Goal: Task Accomplishment & Management: Manage account settings

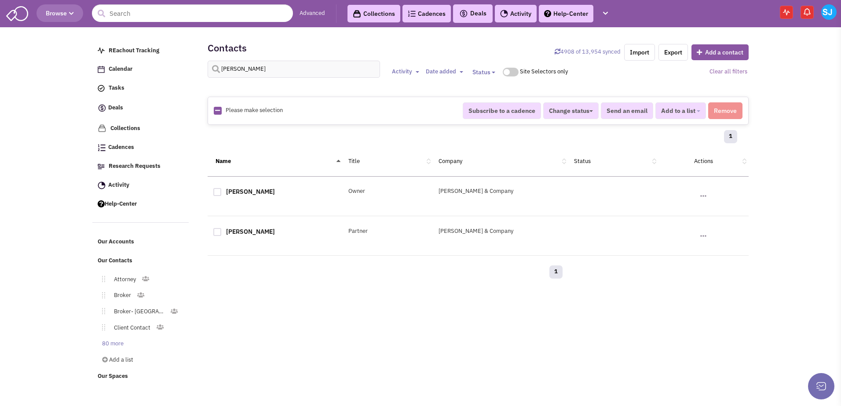
select select
click at [428, 16] on link "Cadences 0" at bounding box center [426, 14] width 48 height 18
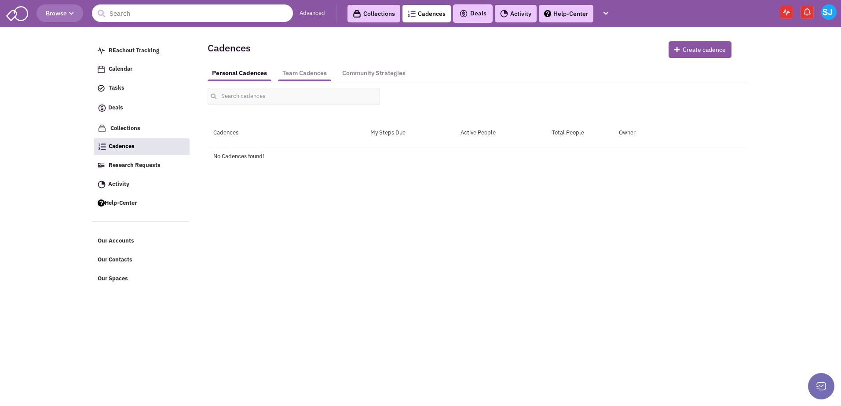
click at [317, 67] on link "Team Cadences" at bounding box center [304, 73] width 53 height 16
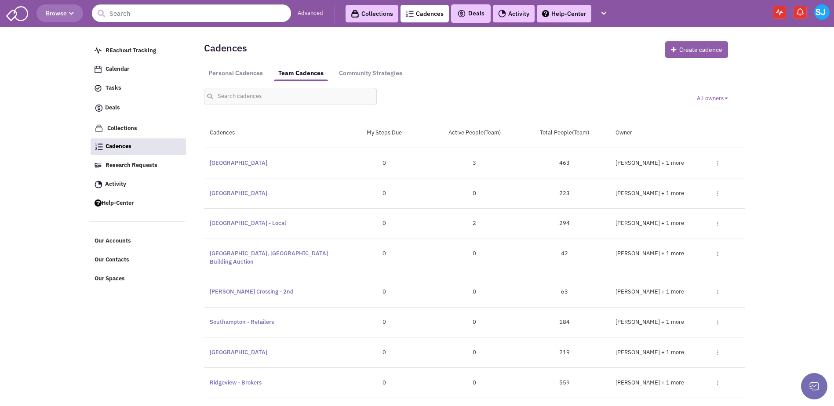
click at [693, 54] on button "Create cadence" at bounding box center [696, 49] width 63 height 17
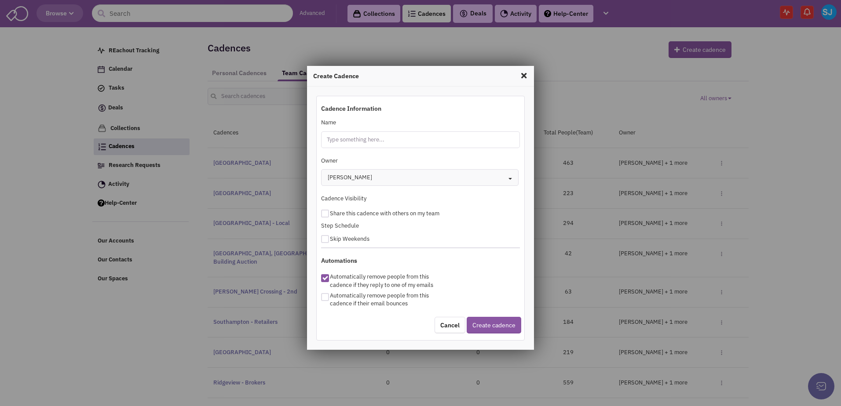
click at [375, 138] on input "Name" at bounding box center [420, 139] width 199 height 17
type input "Clift"
click at [523, 69] on span at bounding box center [523, 76] width 11 height 14
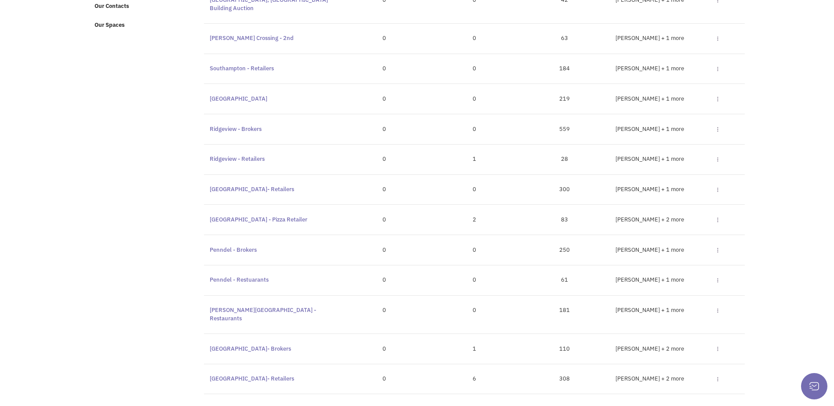
scroll to position [278, 0]
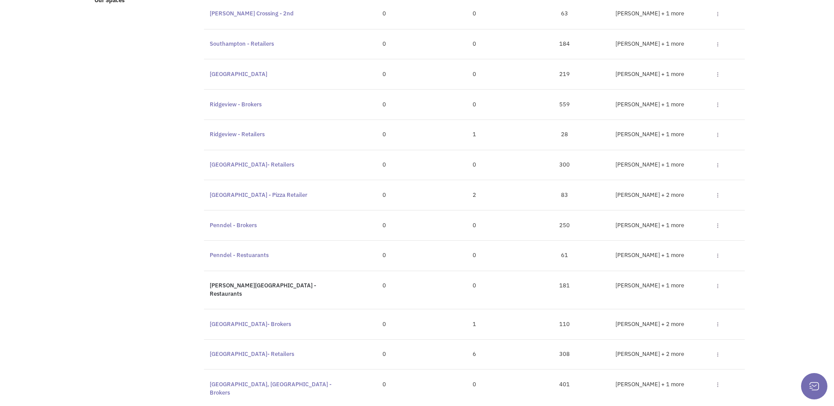
click at [227, 282] on link "Clifton Heights - Restaurants" at bounding box center [263, 290] width 106 height 16
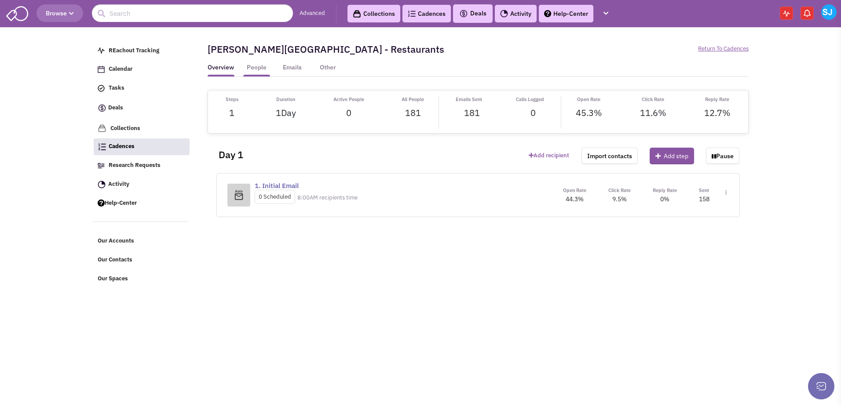
click at [263, 63] on link "People" at bounding box center [256, 69] width 27 height 13
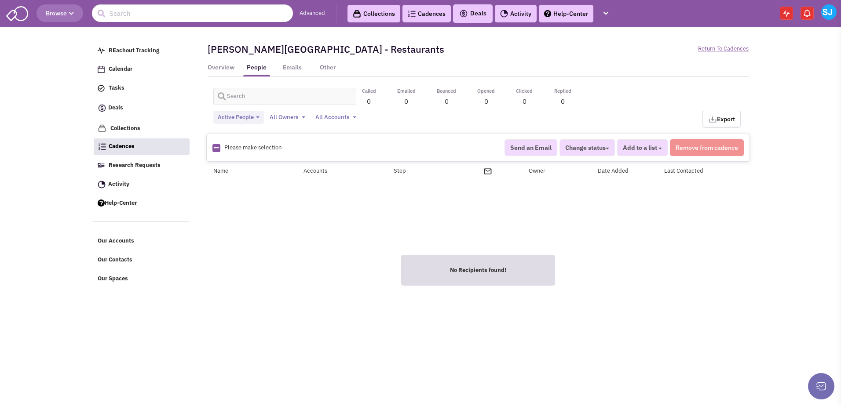
click at [338, 117] on span "All Accounts" at bounding box center [332, 116] width 34 height 7
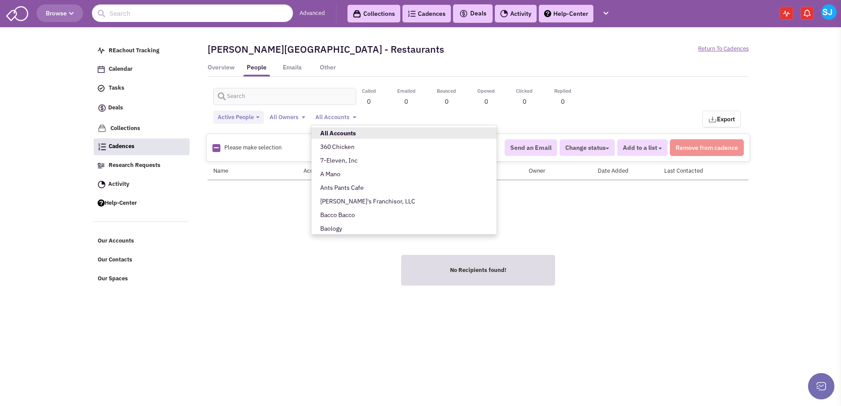
click at [338, 117] on span "All Accounts" at bounding box center [332, 116] width 34 height 7
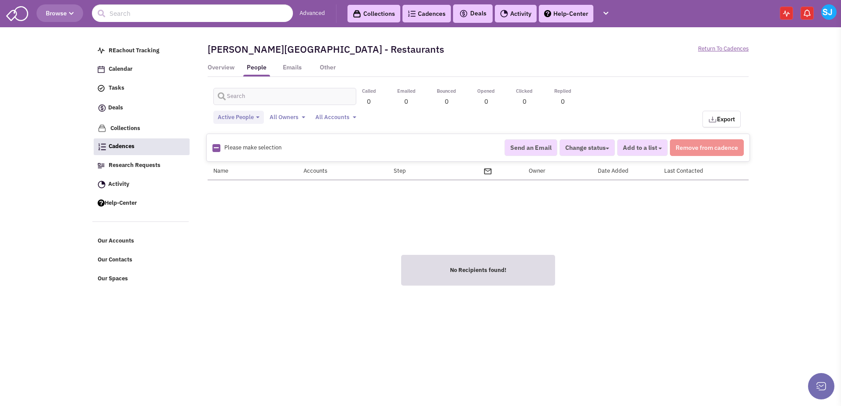
click at [287, 115] on span "All Owners" at bounding box center [283, 116] width 29 height 7
click at [222, 68] on link "Overview" at bounding box center [221, 69] width 27 height 13
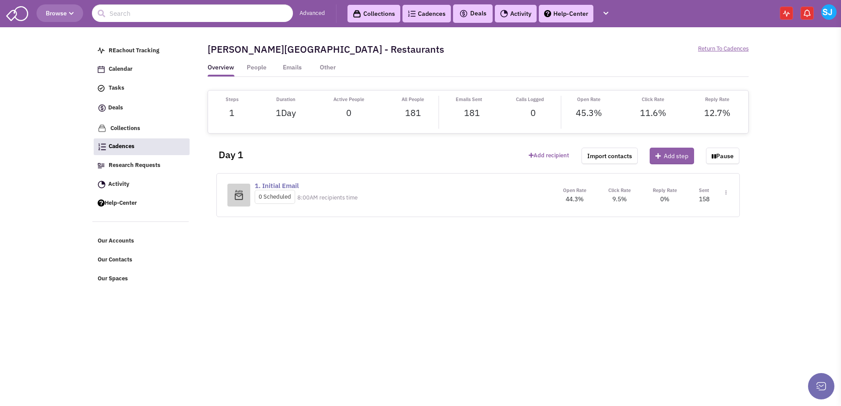
click at [663, 154] on icon at bounding box center [659, 156] width 8 height 6
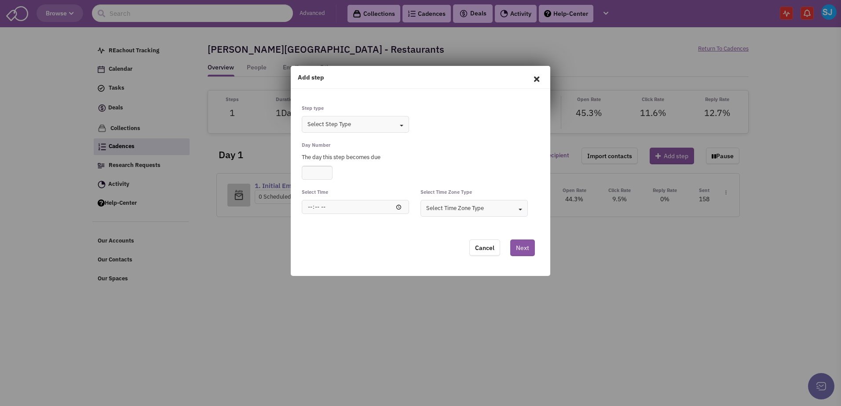
click at [365, 127] on button "Select Step Type Toggle Dropdown" at bounding box center [355, 124] width 107 height 17
click at [311, 149] on div "Email" at bounding box center [348, 151] width 95 height 8
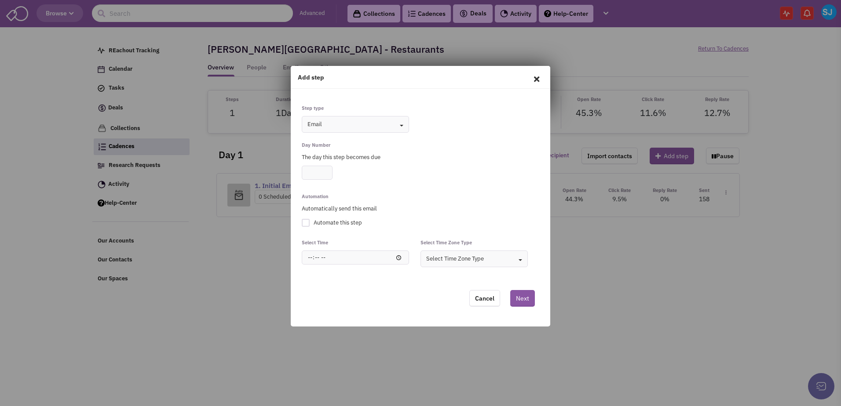
click at [311, 167] on input "number" at bounding box center [317, 173] width 31 height 14
type input "1"
click at [329, 170] on input "1" at bounding box center [317, 173] width 31 height 14
click at [307, 221] on div at bounding box center [306, 223] width 8 height 8
click at [0, 0] on input "Automate this step" at bounding box center [0, 0] width 0 height 0
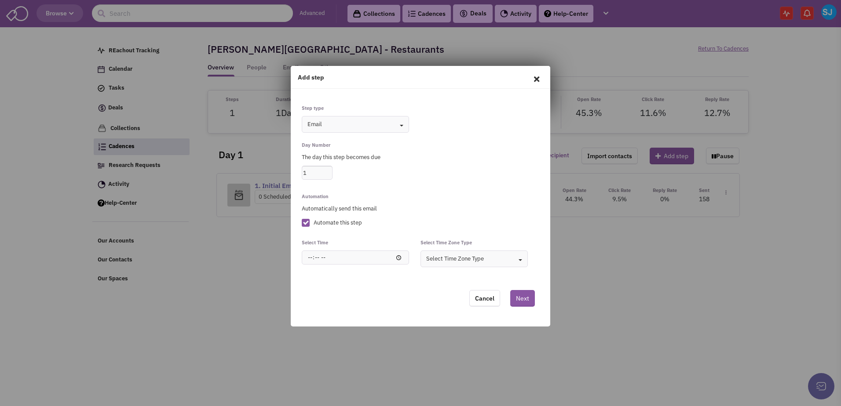
click at [307, 253] on input "time" at bounding box center [355, 258] width 107 height 14
type input "08:00"
click at [434, 258] on div "Select Time Zone Type" at bounding box center [455, 259] width 58 height 8
click at [434, 274] on div "Person's Time Zone" at bounding box center [466, 275] width 95 height 8
click at [522, 296] on button "Next" at bounding box center [522, 298] width 25 height 17
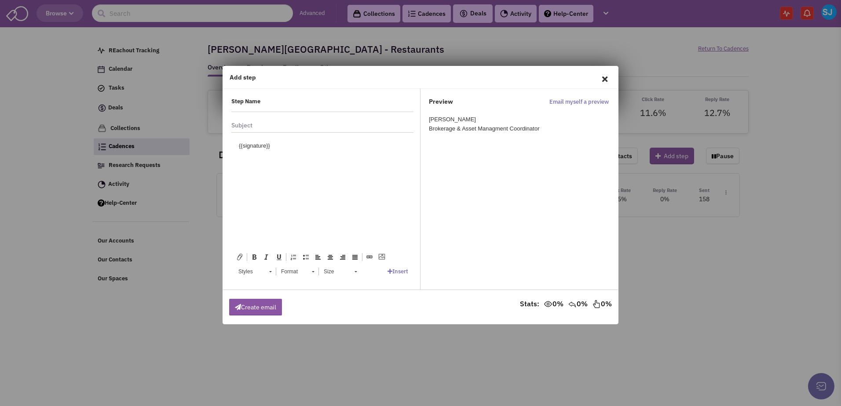
click at [331, 107] on input "text" at bounding box center [344, 105] width 129 height 14
type input "Follow-up Email"
click at [294, 128] on input "text" at bounding box center [347, 125] width 134 height 14
type input "Former Restuarant Available in Clifton Heights, PA!"
click at [267, 146] on body "{{signature}}" at bounding box center [322, 145] width 167 height 9
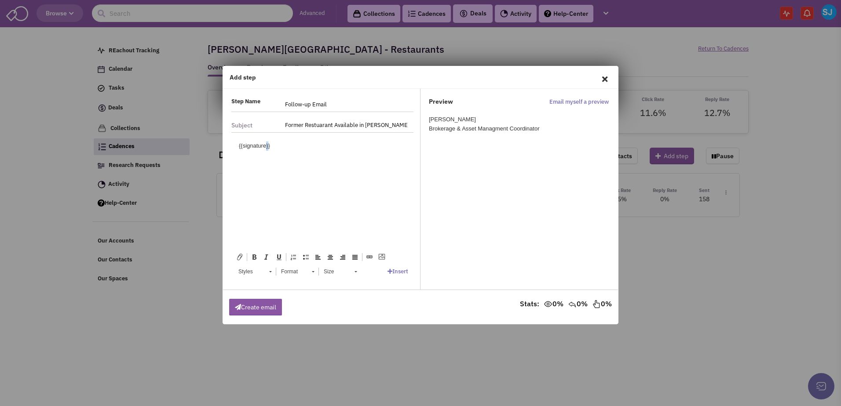
click at [267, 146] on body "{{signature}}" at bounding box center [322, 145] width 167 height 9
click at [267, 146] on body at bounding box center [322, 145] width 167 height 9
click at [405, 271] on link "Insert" at bounding box center [397, 271] width 21 height 7
click at [401, 260] on link "Autofills" at bounding box center [409, 256] width 42 height 11
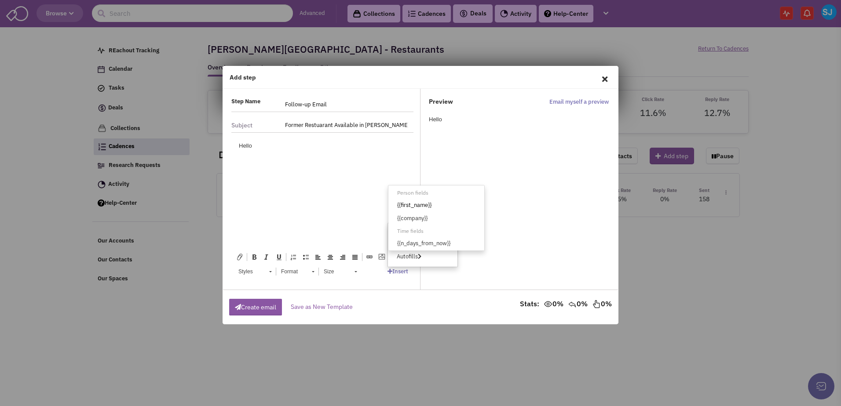
click at [409, 203] on link "{{first_name}}" at bounding box center [436, 205] width 96 height 11
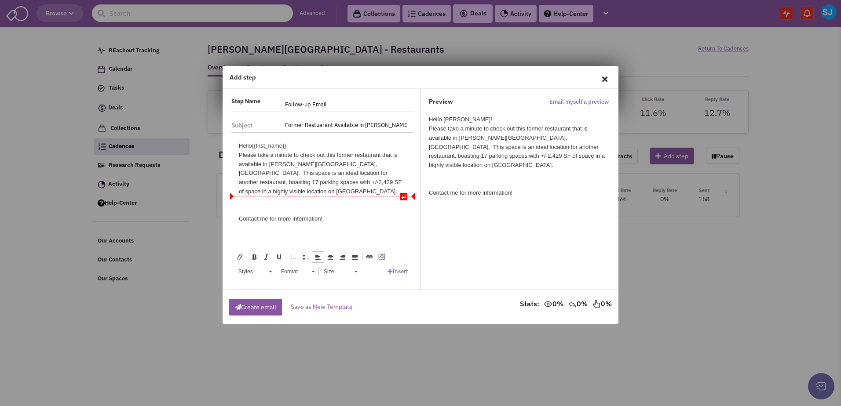
click at [271, 196] on div at bounding box center [322, 200] width 167 height 9
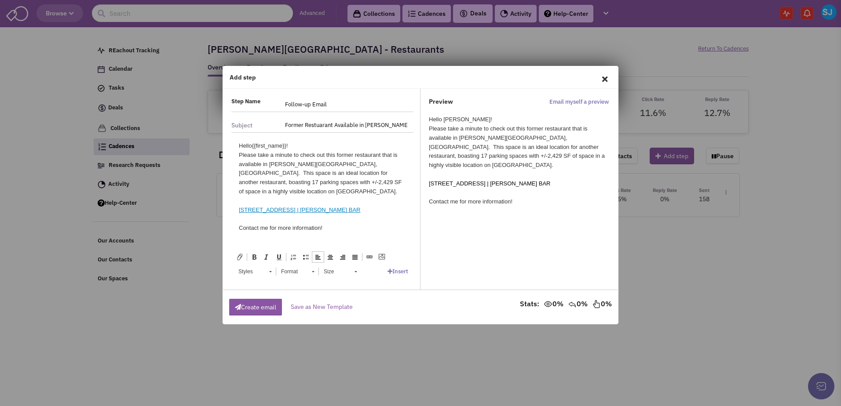
click at [269, 230] on html "Hello {{first_name}}! Please take a minute to check out this former restaurant …" at bounding box center [322, 186] width 185 height 109
click at [350, 214] on div at bounding box center [322, 218] width 167 height 9
click at [334, 223] on div "Contact me for more information!" at bounding box center [322, 227] width 167 height 9
click at [398, 273] on link "Insert" at bounding box center [397, 271] width 21 height 7
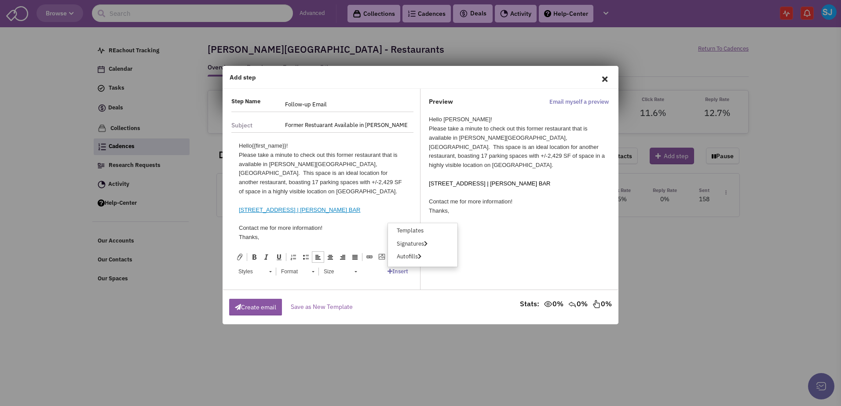
click at [240, 257] on span at bounding box center [239, 257] width 7 height 7
type input "C:\fakepath\clifton-heights_pa-417-w-baltimore-pike.pdf"
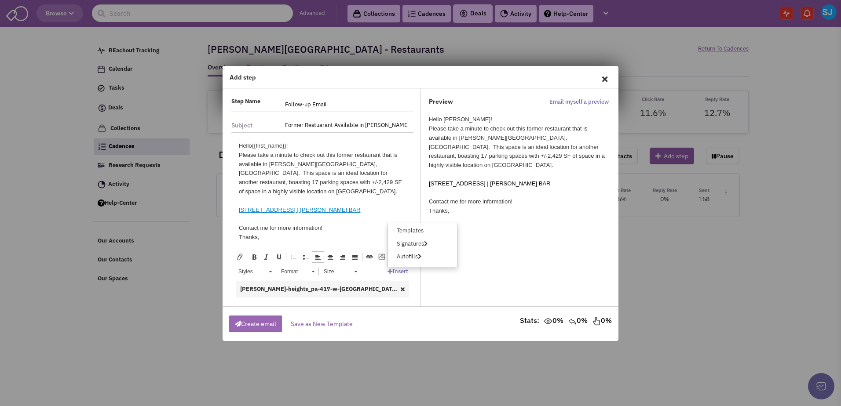
click at [249, 324] on button "Create email" at bounding box center [255, 324] width 53 height 17
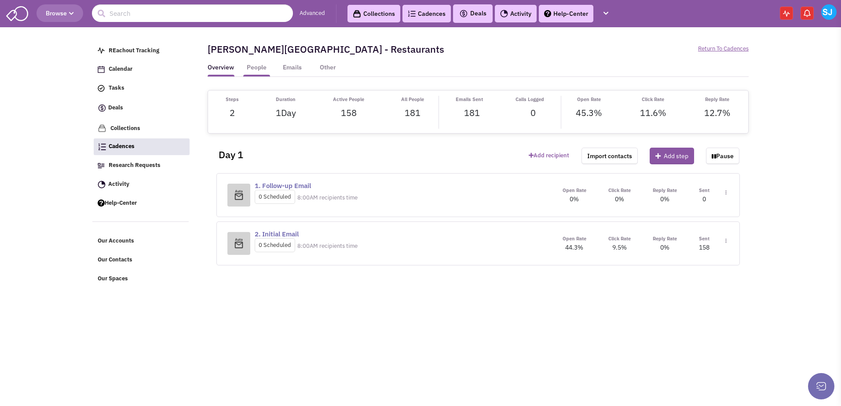
click at [257, 69] on link "People" at bounding box center [256, 69] width 27 height 13
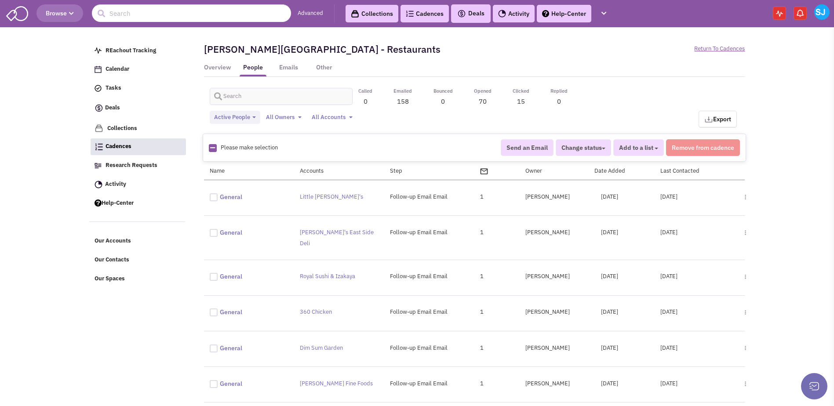
click at [652, 148] on div "Add to a list Create a list" at bounding box center [638, 147] width 51 height 17
click at [67, 11] on span "Browse" at bounding box center [60, 13] width 28 height 8
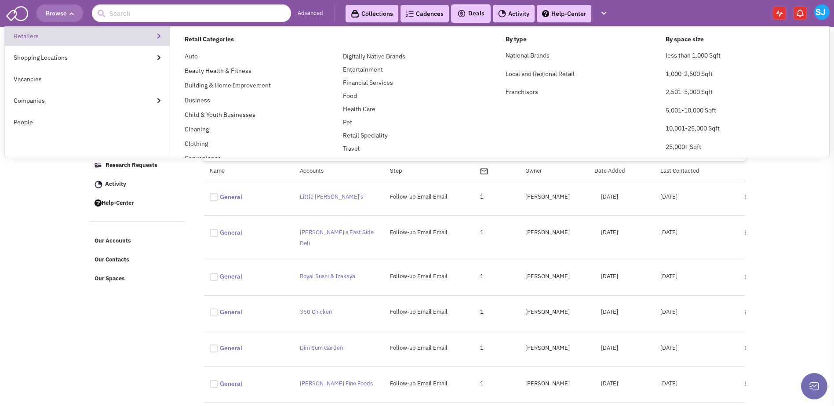
click at [39, 43] on link "Retailers" at bounding box center [87, 35] width 165 height 19
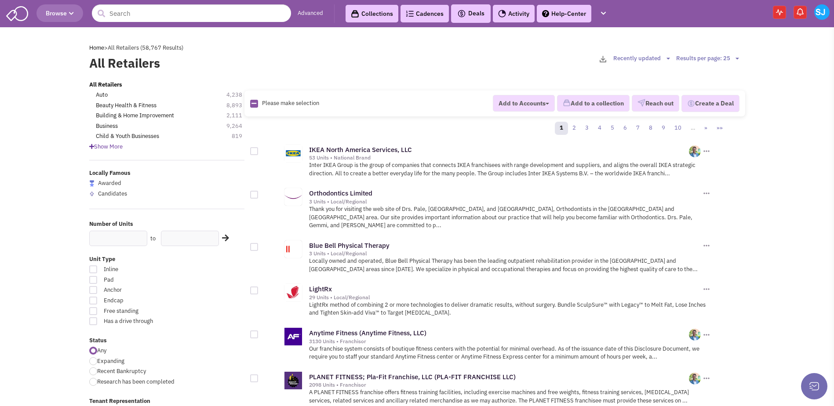
click at [95, 146] on span "Show More" at bounding box center [105, 146] width 33 height 7
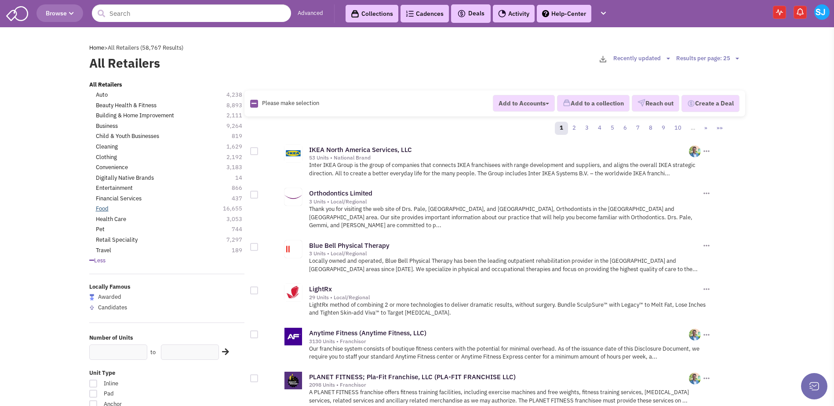
click at [102, 206] on link "Food" at bounding box center [102, 209] width 13 height 8
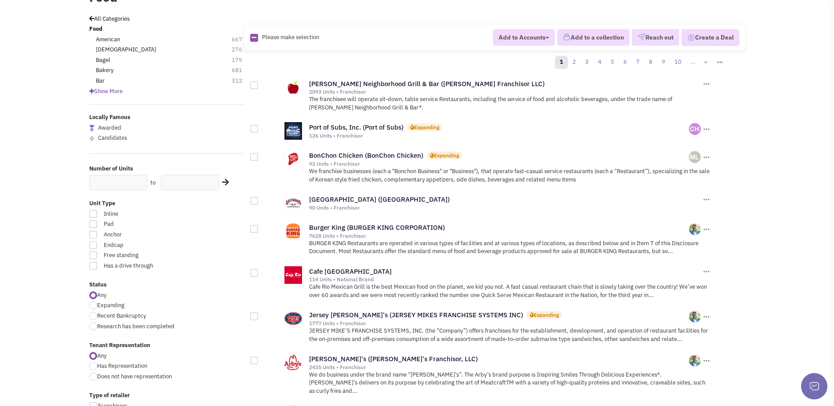
scroll to position [66, 0]
click at [95, 258] on div at bounding box center [93, 255] width 8 height 8
click at [196, 258] on input "Free standing" at bounding box center [199, 256] width 6 height 6
checkbox input "true"
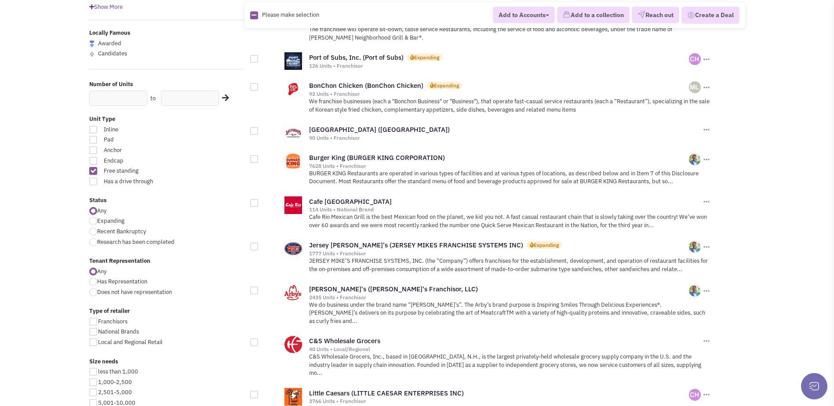
scroll to position [151, 0]
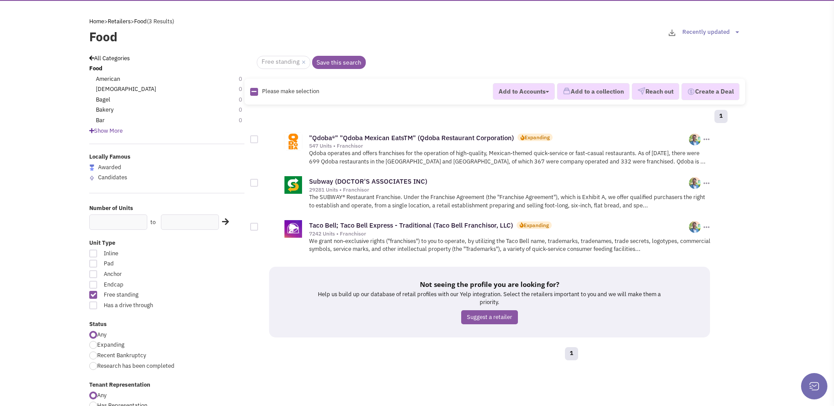
scroll to position [27, 0]
click at [93, 260] on div at bounding box center [93, 263] width 8 height 8
click at [196, 261] on input "Pad" at bounding box center [199, 264] width 6 height 6
checkbox input "true"
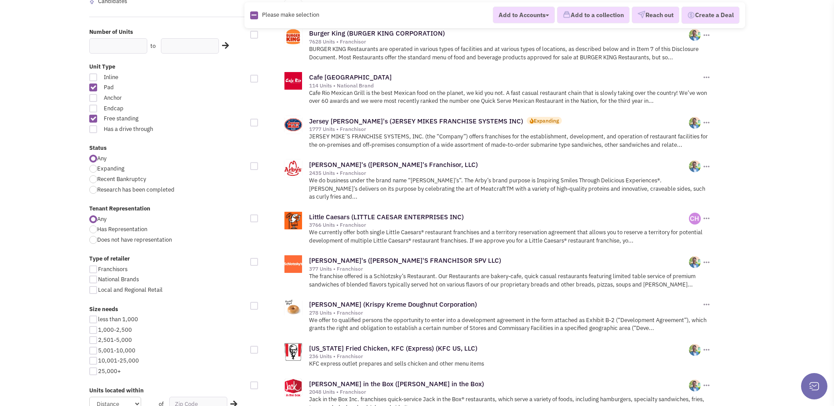
scroll to position [203, 0]
click at [94, 329] on div at bounding box center [93, 330] width 8 height 8
click at [98, 329] on input "1,000-2,500" at bounding box center [101, 331] width 6 height 6
checkbox input "true"
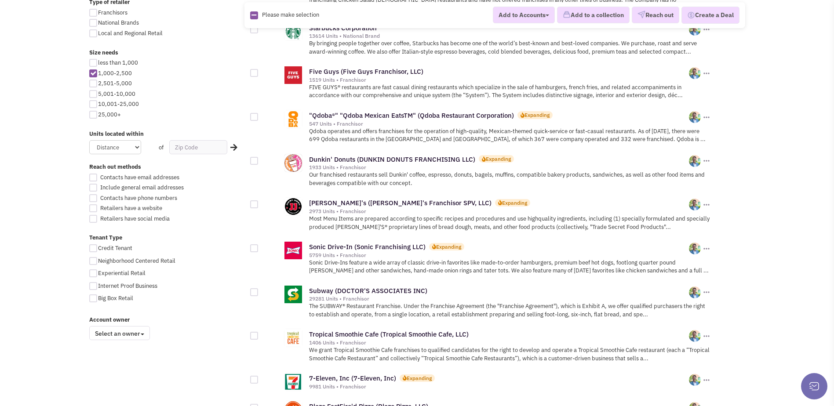
scroll to position [459, 0]
click at [93, 176] on div at bounding box center [93, 178] width 8 height 8
click at [98, 176] on input "Contacts have email addresses" at bounding box center [101, 179] width 6 height 6
checkbox input "true"
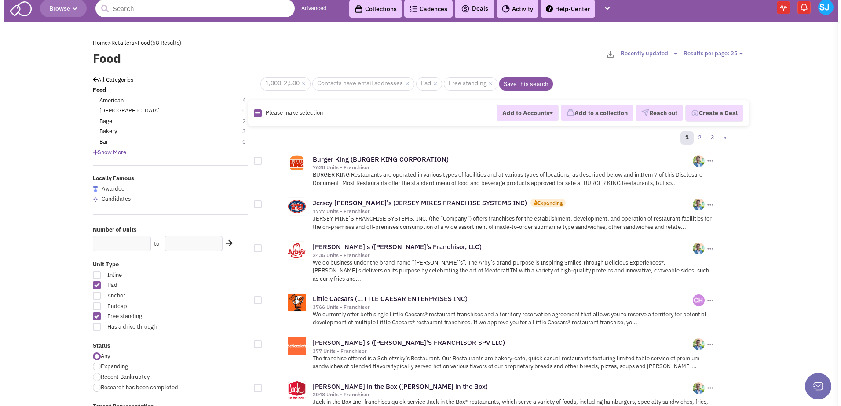
scroll to position [4, 0]
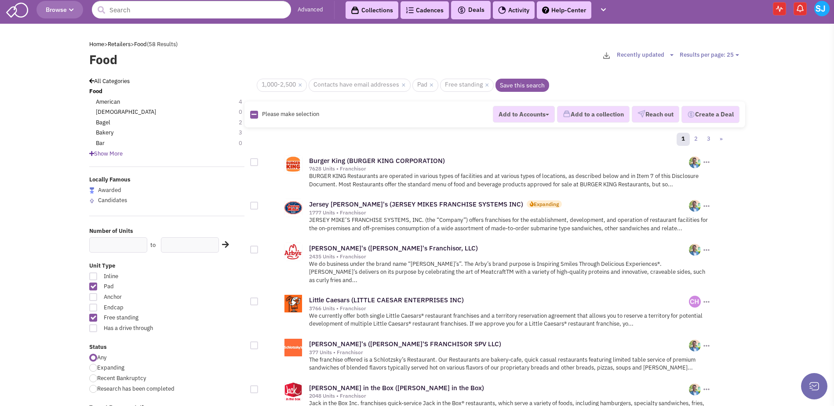
click at [256, 113] on icon at bounding box center [253, 115] width 5 height 6
checkbox input "true"
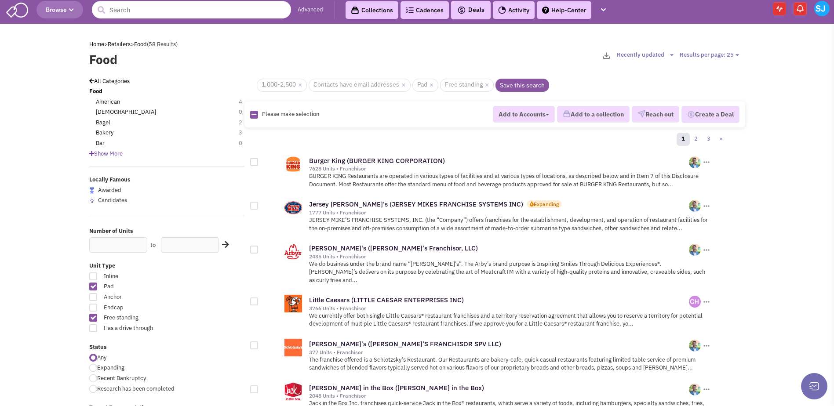
checkbox input "true"
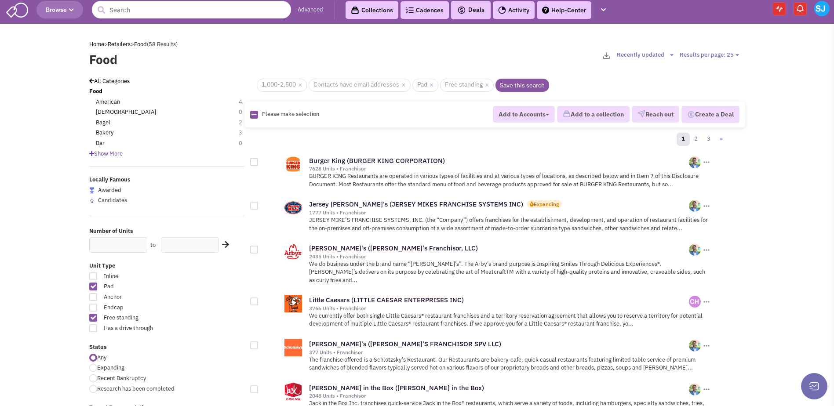
checkbox input "true"
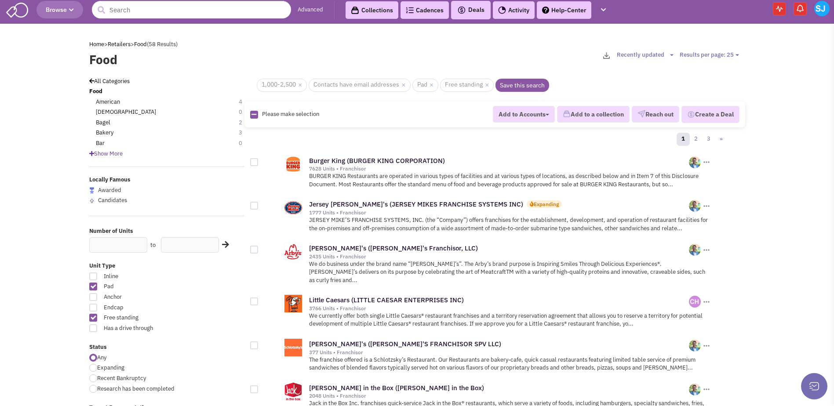
checkbox input "true"
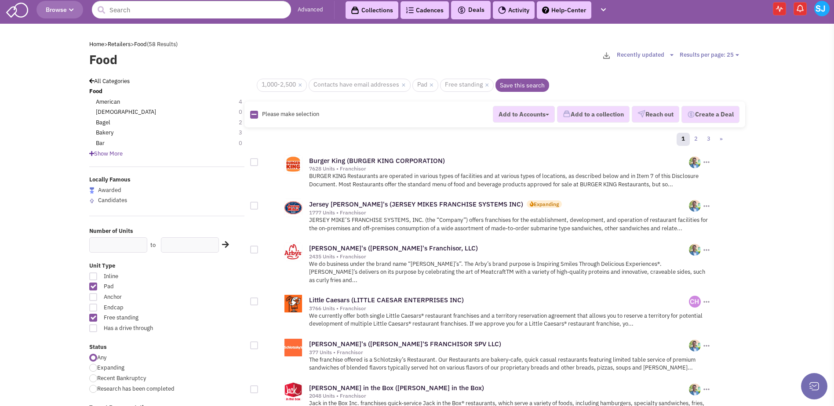
checkbox input "true"
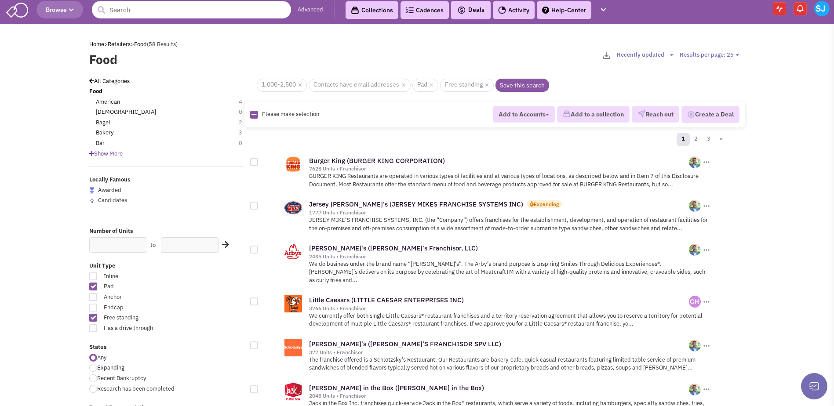
checkbox input "true"
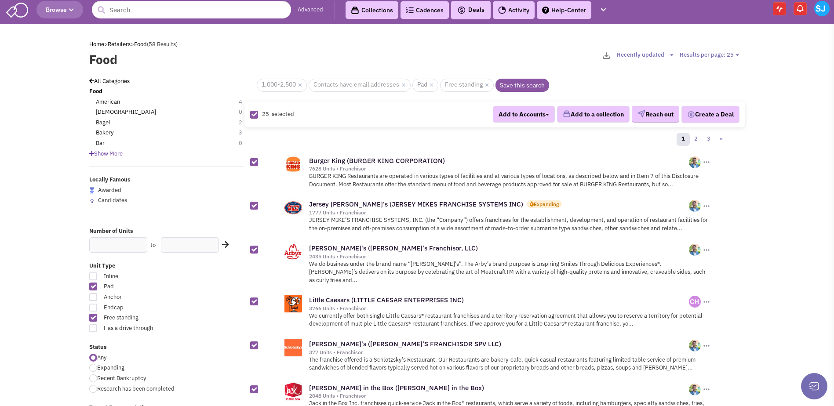
click at [648, 114] on button "Reach out" at bounding box center [655, 114] width 47 height 17
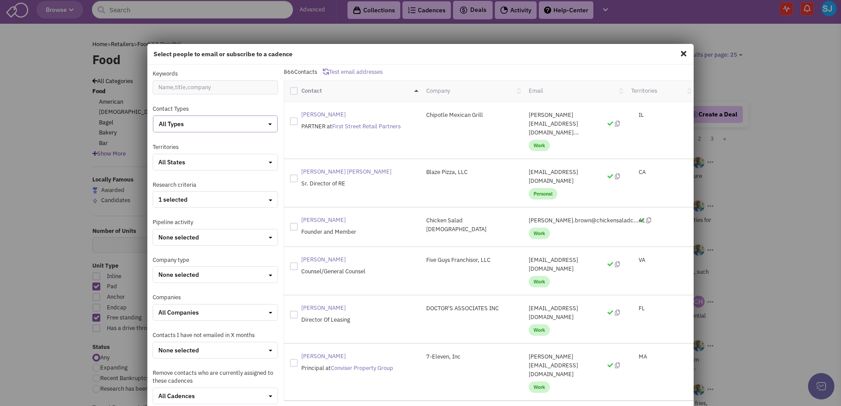
click at [247, 130] on button "All Types" at bounding box center [215, 124] width 124 height 17
click at [183, 155] on button "All States" at bounding box center [215, 162] width 125 height 17
click at [159, 191] on div at bounding box center [162, 192] width 8 height 8
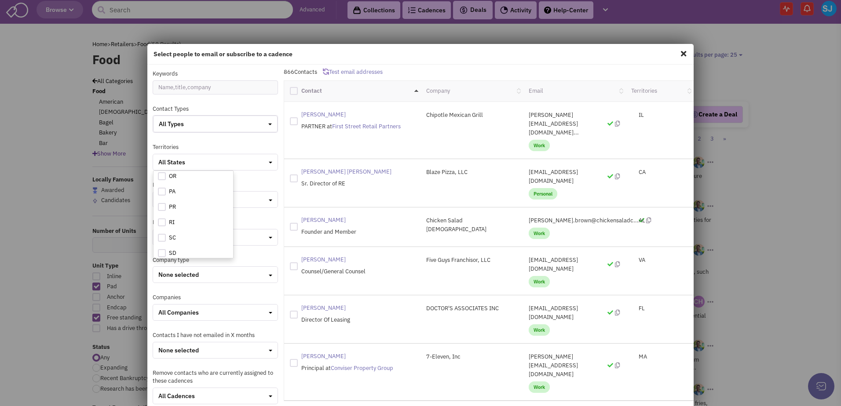
click at [167, 191] on input "checkbox" at bounding box center [170, 192] width 6 height 6
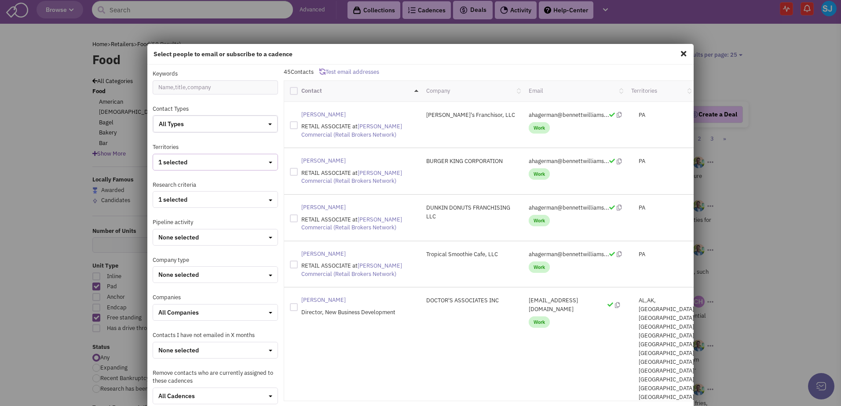
click at [188, 168] on button "1 selected" at bounding box center [215, 162] width 125 height 17
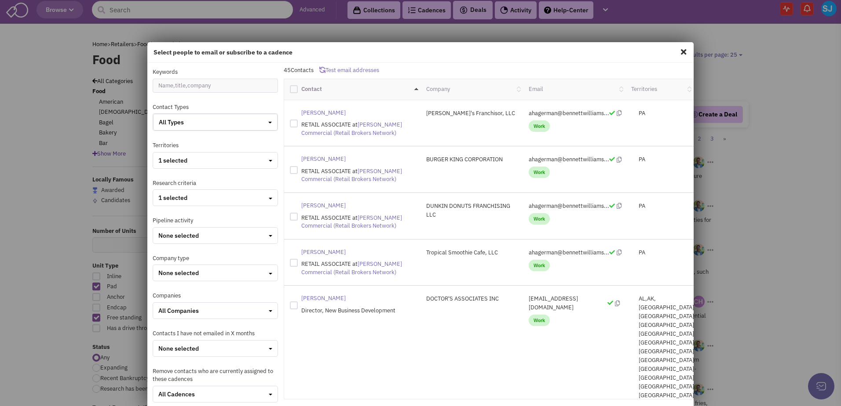
scroll to position [0, 0]
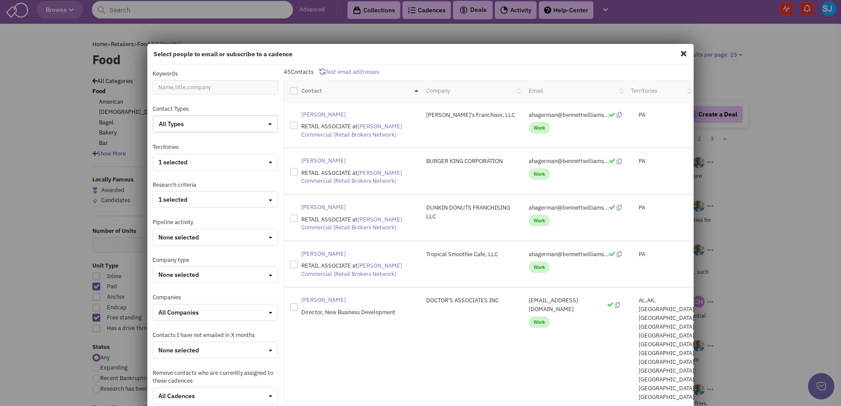
click at [291, 89] on div at bounding box center [294, 91] width 8 height 8
click at [299, 89] on input "checkbox" at bounding box center [302, 90] width 6 height 6
checkbox input "true"
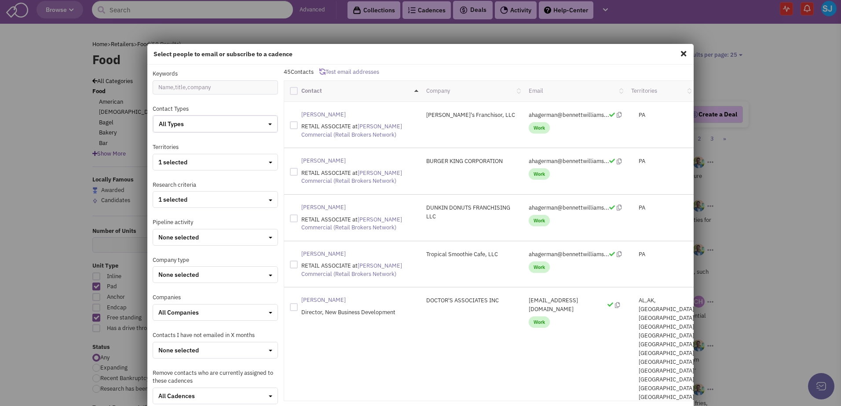
checkbox input "true"
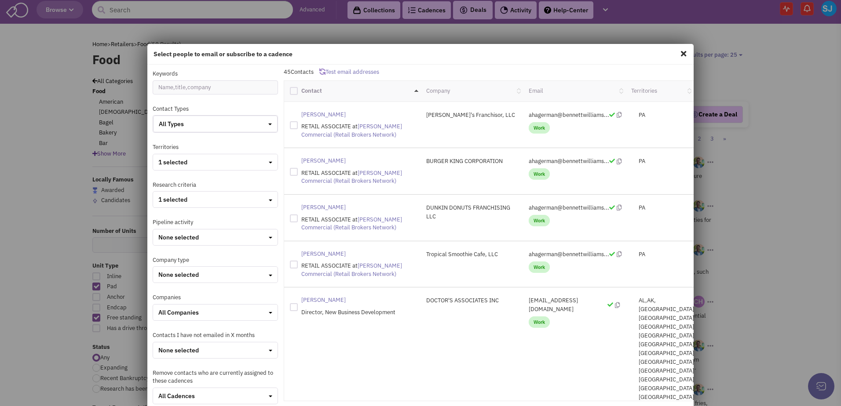
checkbox input "true"
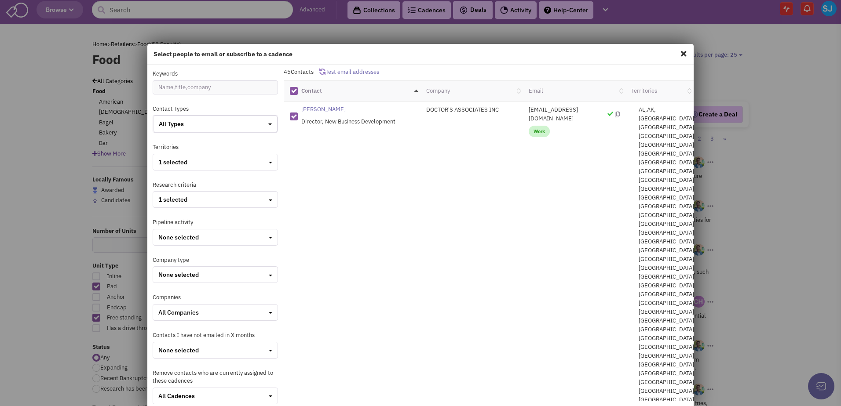
scroll to position [49, 0]
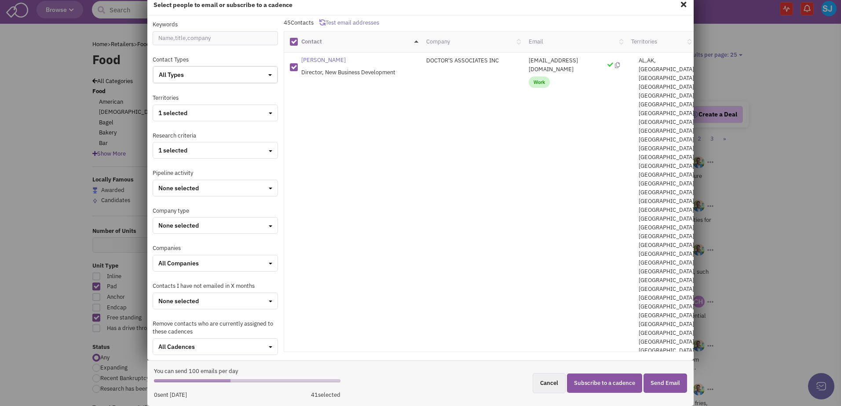
click at [615, 381] on button "Subscribe to a cadence" at bounding box center [604, 384] width 75 height 20
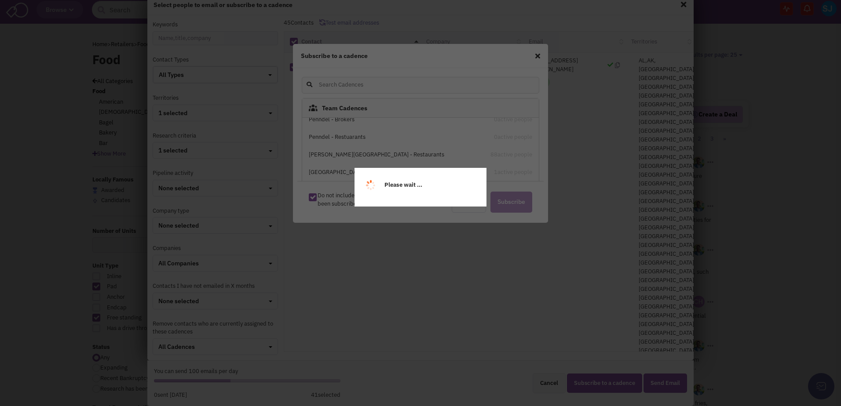
scroll to position [204, 0]
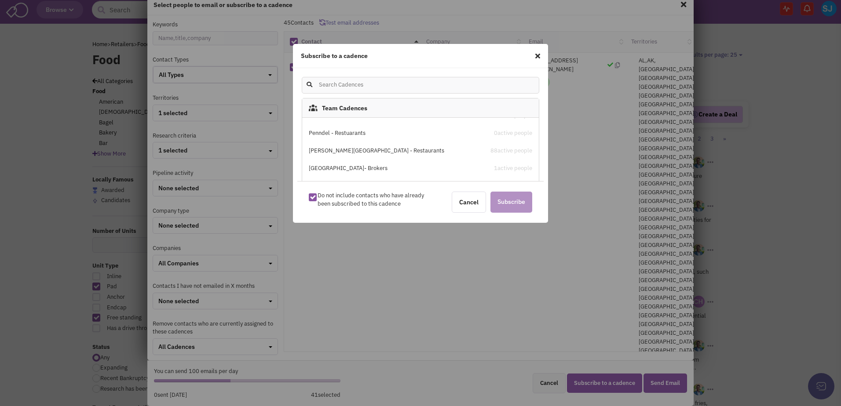
click at [366, 153] on div "[PERSON_NAME][GEOGRAPHIC_DATA] - Restaurants" at bounding box center [392, 151] width 167 height 8
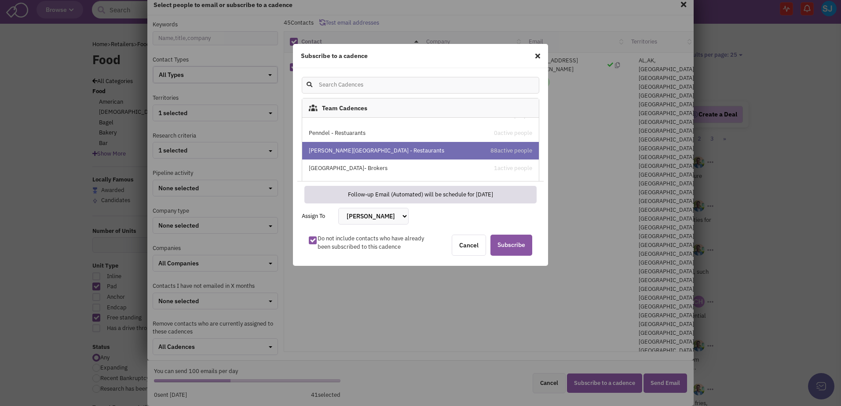
click at [406, 218] on select "Bakari White Brett Michaels Brett Davidoff Colin Hodgson Gregory Jones Melissa …" at bounding box center [373, 216] width 70 height 17
select select "2405"
click at [338, 208] on select "Bakari White Brett Michaels Brett Davidoff Colin Hodgson Gregory Jones Melissa …" at bounding box center [373, 216] width 70 height 17
click at [509, 244] on span "Subscribe" at bounding box center [511, 245] width 42 height 21
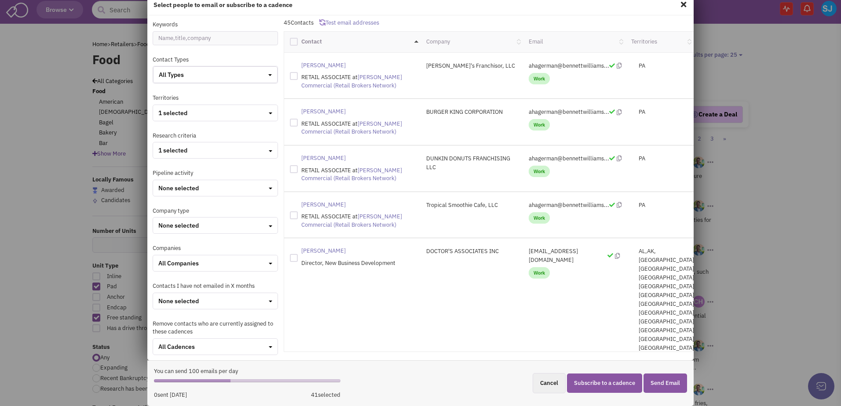
click at [679, 4] on span at bounding box center [682, 4] width 11 height 14
checkbox input "false"
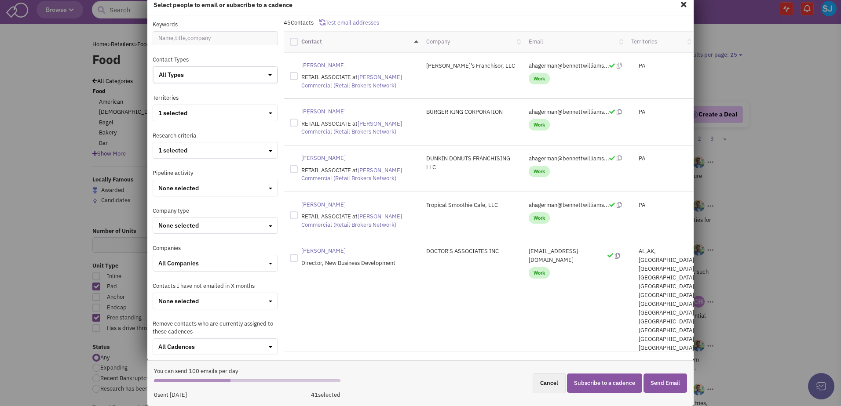
checkbox input "false"
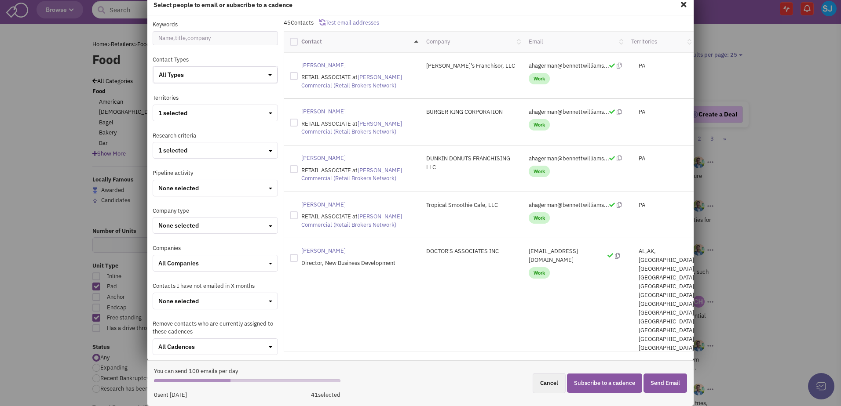
checkbox input "false"
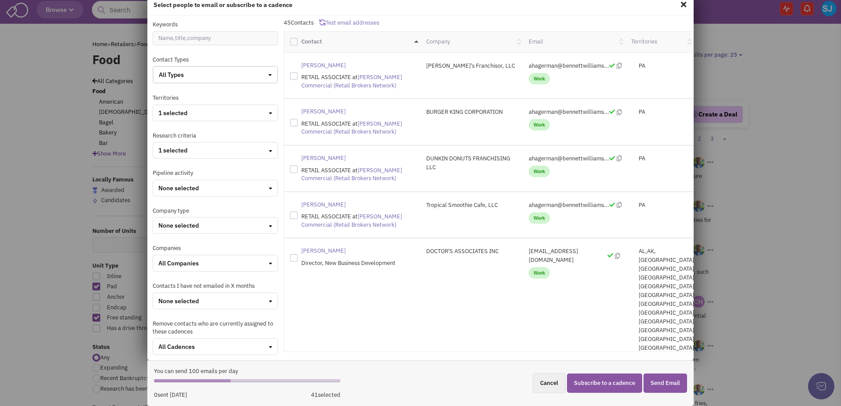
checkbox input "false"
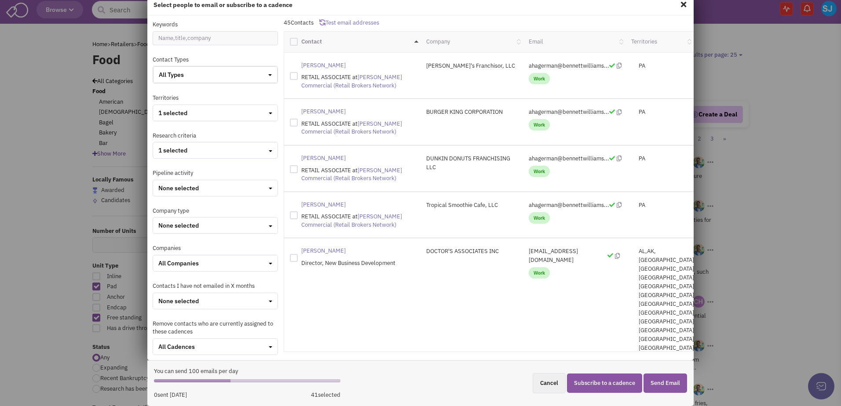
checkbox input "false"
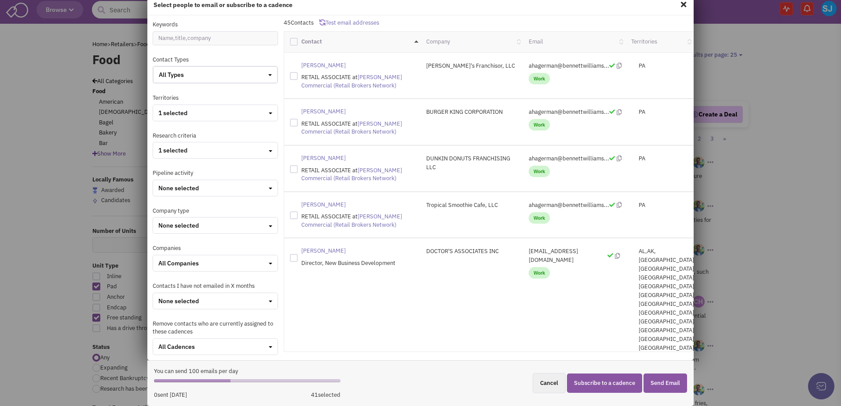
checkbox input "false"
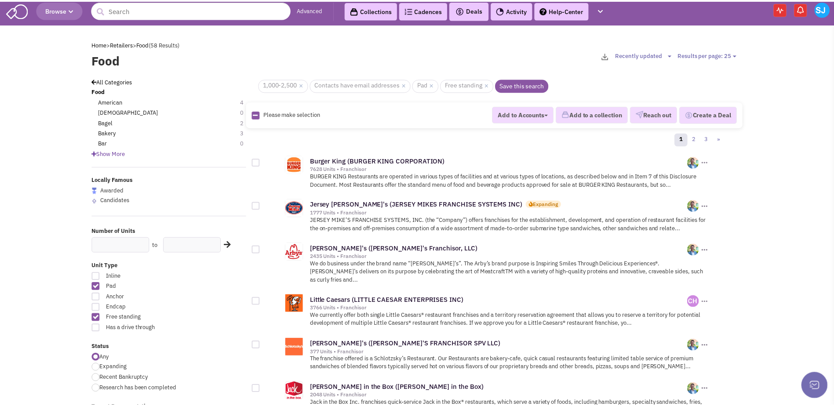
scroll to position [17, 0]
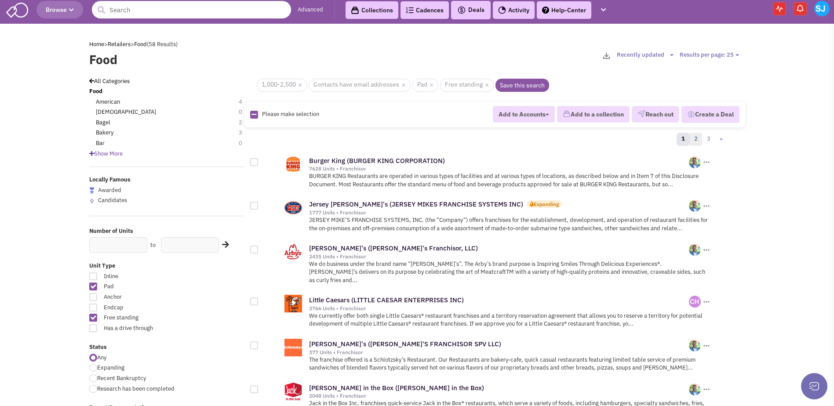
click at [698, 135] on link "2" at bounding box center [695, 139] width 13 height 13
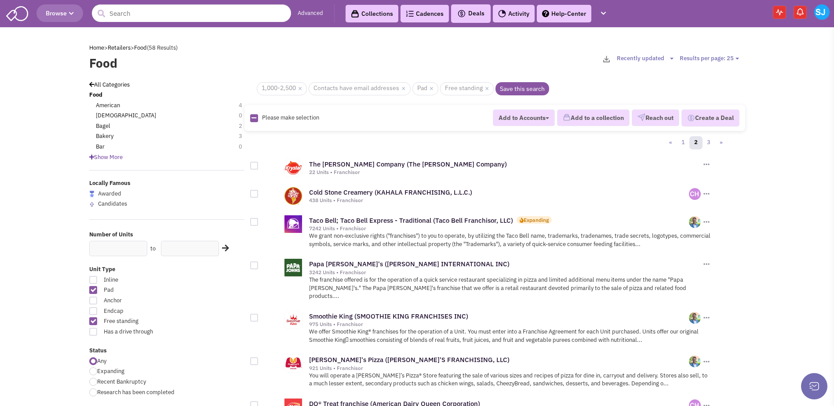
click at [256, 119] on icon at bounding box center [253, 118] width 5 height 6
checkbox input "true"
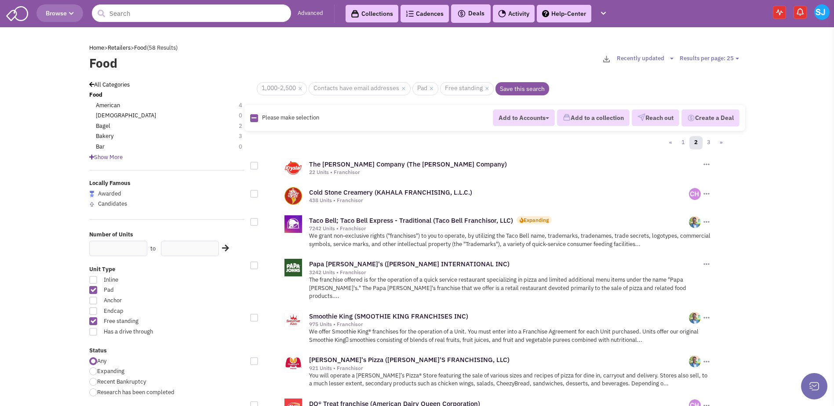
checkbox input "true"
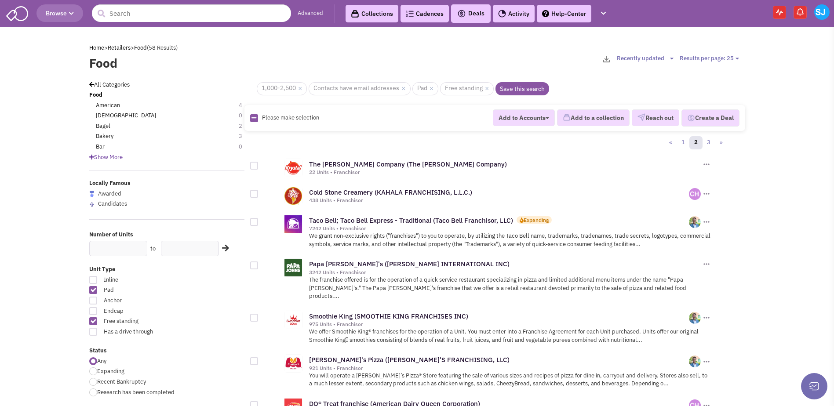
checkbox input "true"
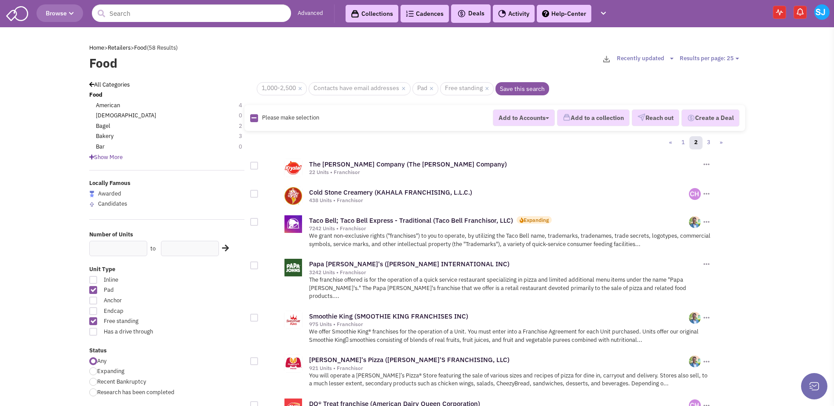
checkbox input "true"
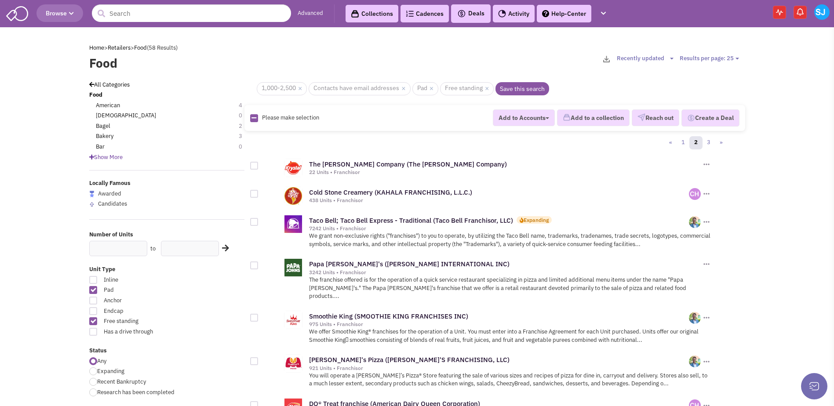
checkbox input "true"
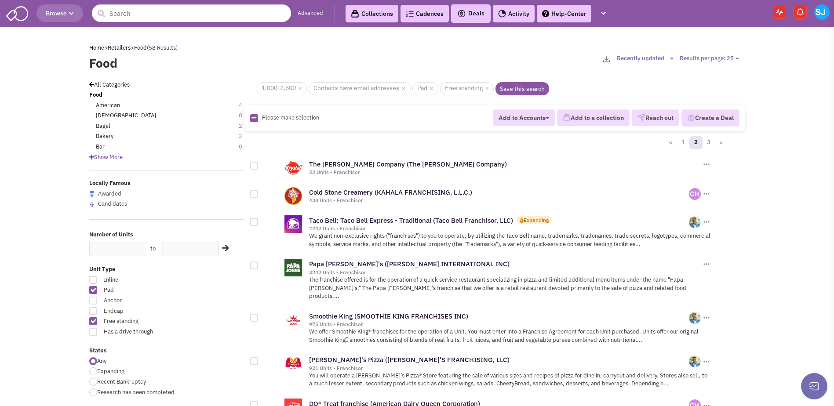
checkbox input "true"
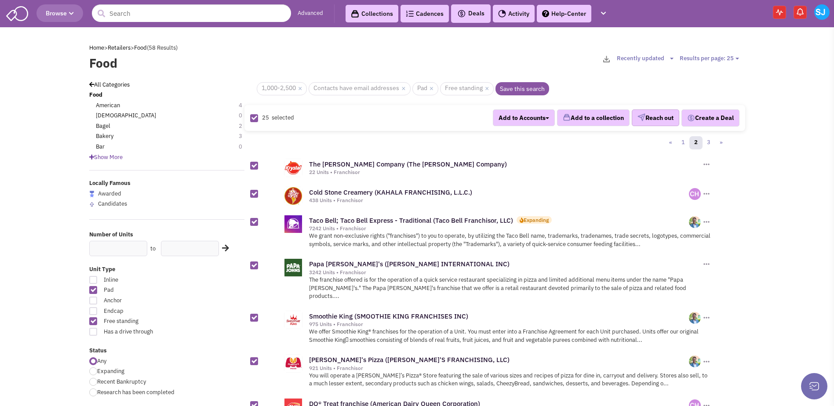
click at [655, 120] on button "Reach out" at bounding box center [655, 117] width 47 height 17
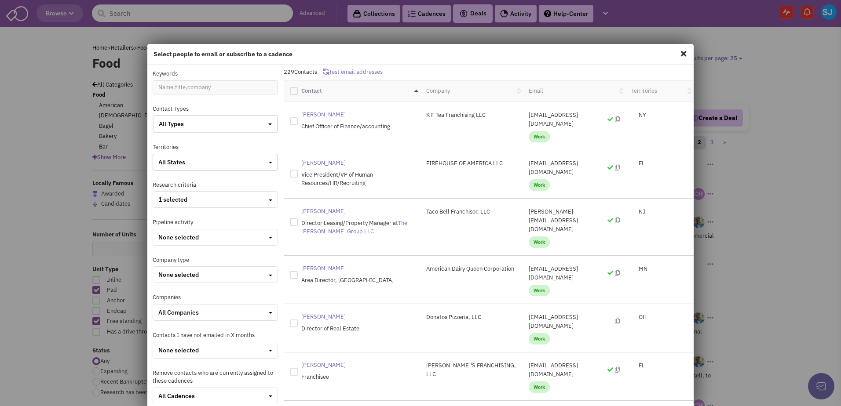
click at [250, 164] on div "All States" at bounding box center [215, 162] width 114 height 9
click at [160, 204] on div at bounding box center [162, 206] width 8 height 8
click at [167, 204] on input "checkbox" at bounding box center [170, 207] width 6 height 6
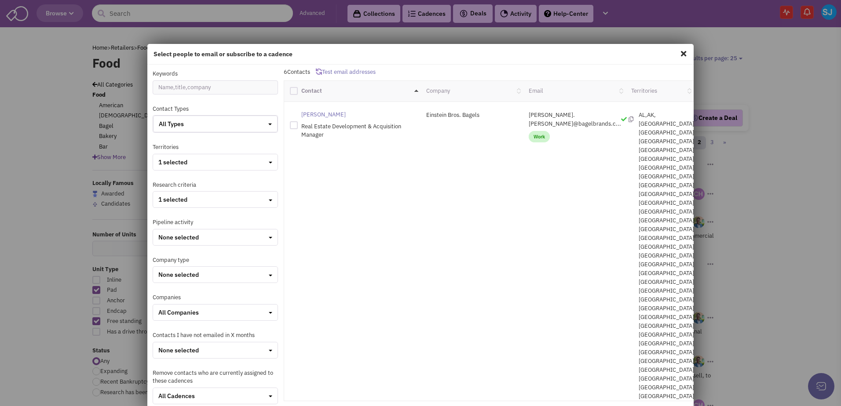
click at [291, 87] on div at bounding box center [294, 91] width 8 height 8
click at [299, 87] on input "checkbox" at bounding box center [302, 90] width 6 height 6
checkbox input "true"
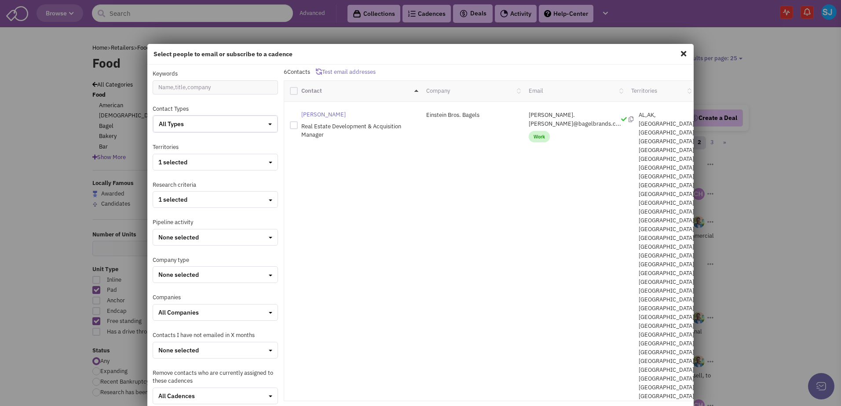
checkbox input "true"
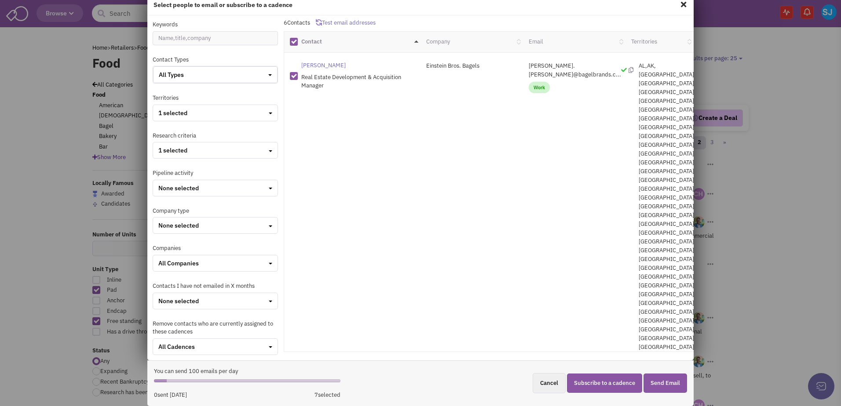
click at [595, 384] on button "Subscribe to a cadence" at bounding box center [604, 384] width 75 height 20
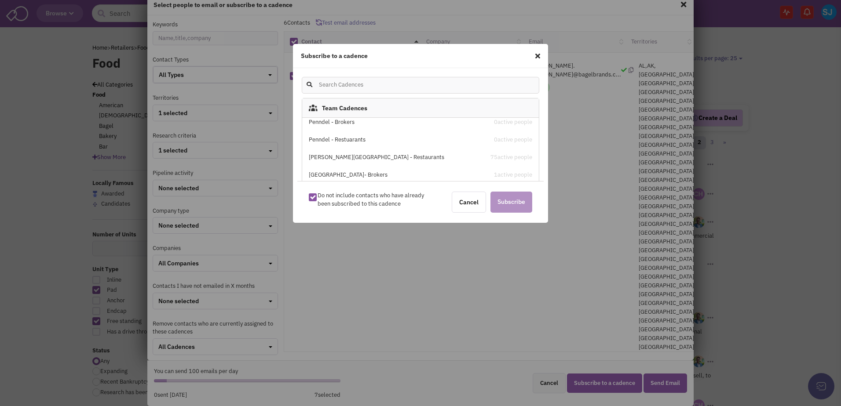
scroll to position [198, 0]
click at [366, 156] on div "[PERSON_NAME][GEOGRAPHIC_DATA] - Restaurants" at bounding box center [392, 157] width 167 height 8
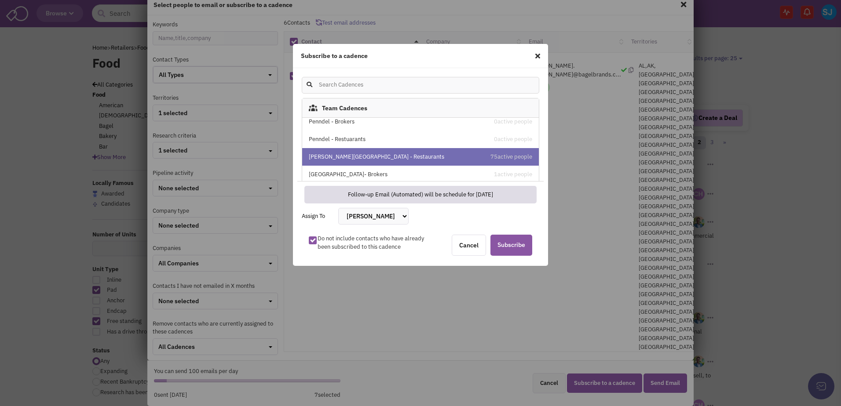
click at [408, 213] on select "[PERSON_NAME] [PERSON_NAME] [PERSON_NAME] [PERSON_NAME] [PERSON_NAME] [PERSON_N…" at bounding box center [373, 216] width 70 height 17
select select "2405"
click at [338, 208] on select "[PERSON_NAME] [PERSON_NAME] [PERSON_NAME] [PERSON_NAME] [PERSON_NAME] [PERSON_N…" at bounding box center [373, 216] width 70 height 17
click at [510, 244] on span "Subscribe" at bounding box center [511, 245] width 42 height 21
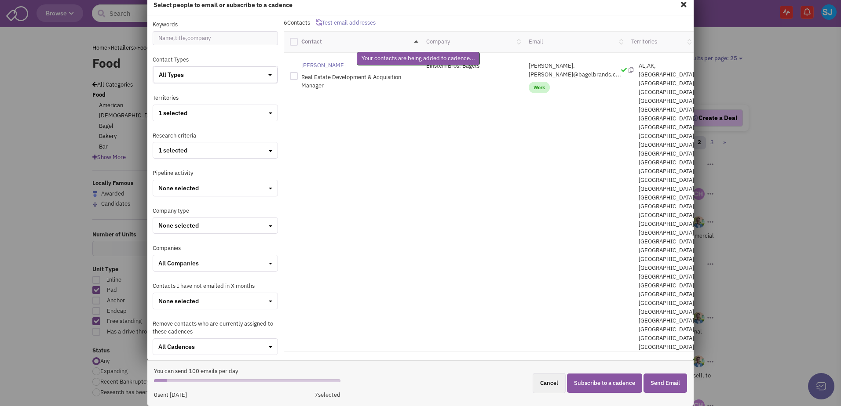
click at [678, 2] on span at bounding box center [682, 4] width 11 height 14
checkbox input "false"
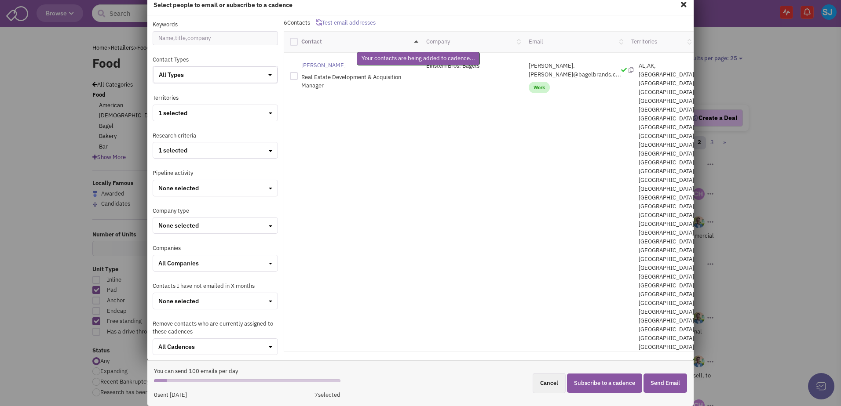
checkbox input "false"
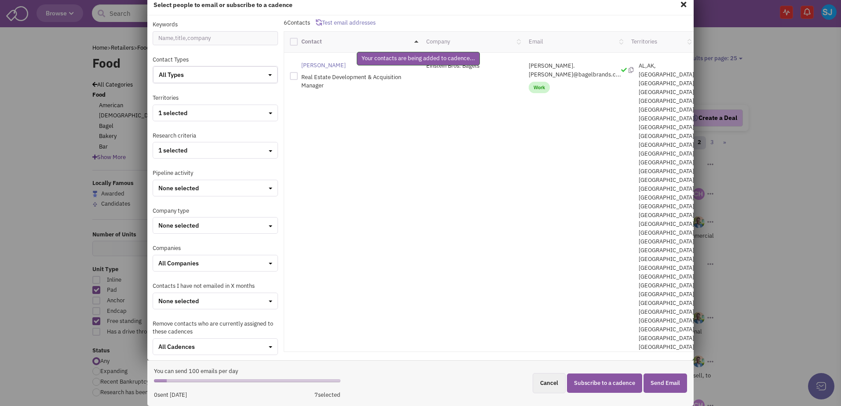
checkbox input "false"
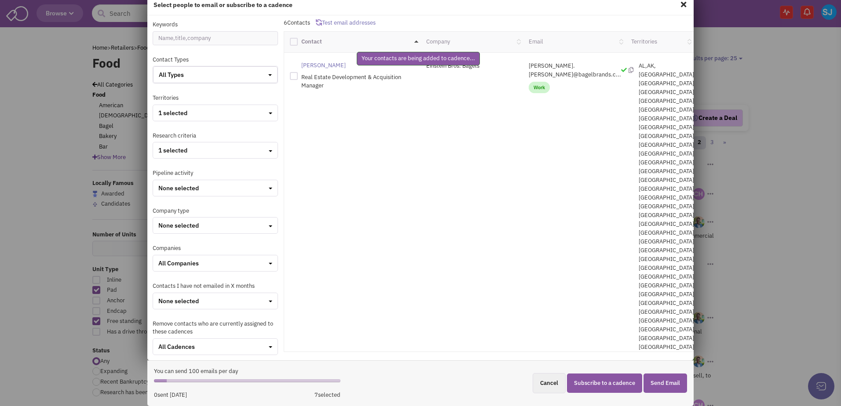
checkbox input "false"
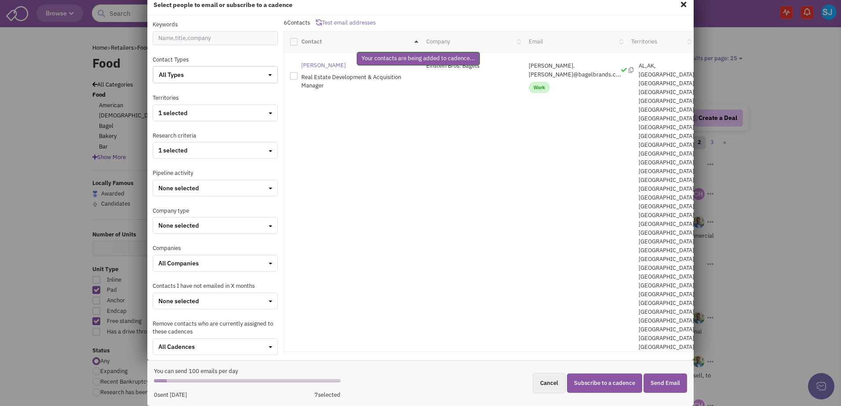
checkbox input "false"
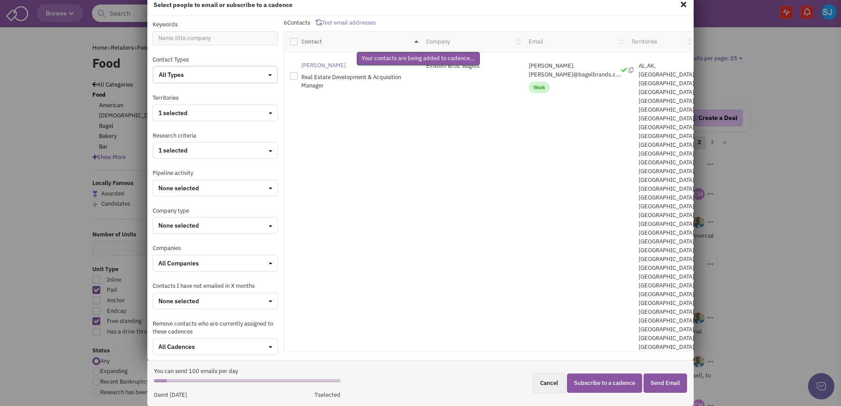
checkbox input "false"
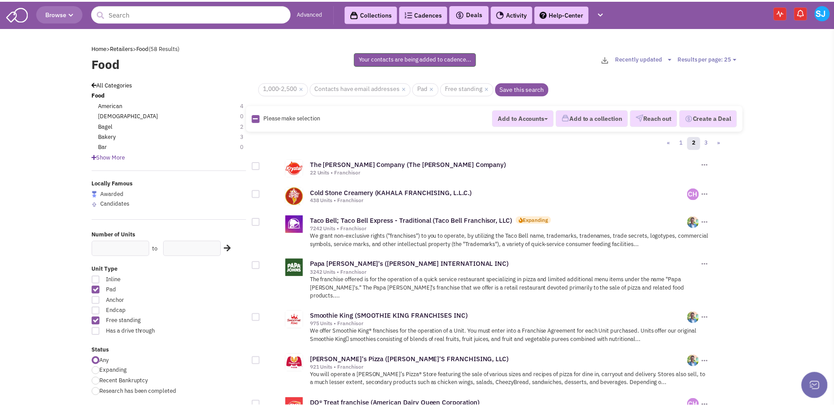
scroll to position [17, 0]
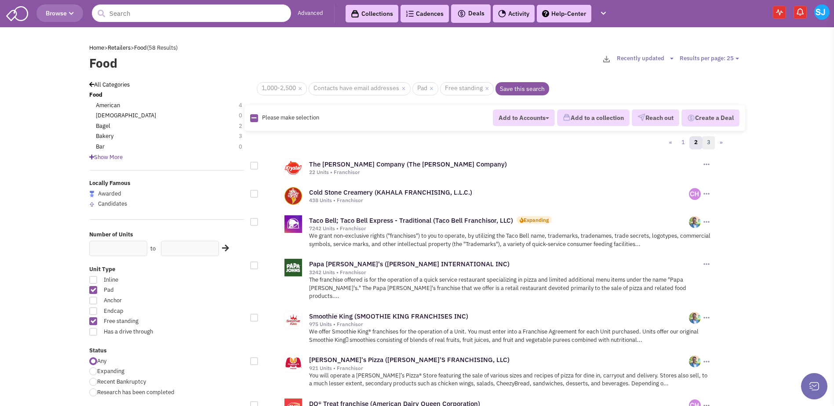
click at [710, 140] on link "3" at bounding box center [708, 142] width 13 height 13
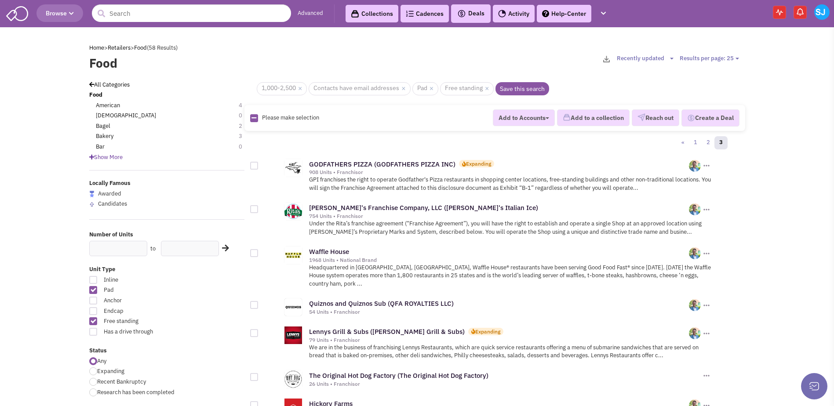
click at [257, 119] on img at bounding box center [254, 118] width 8 height 8
click at [255, 117] on icon at bounding box center [253, 118] width 5 height 6
checkbox input "true"
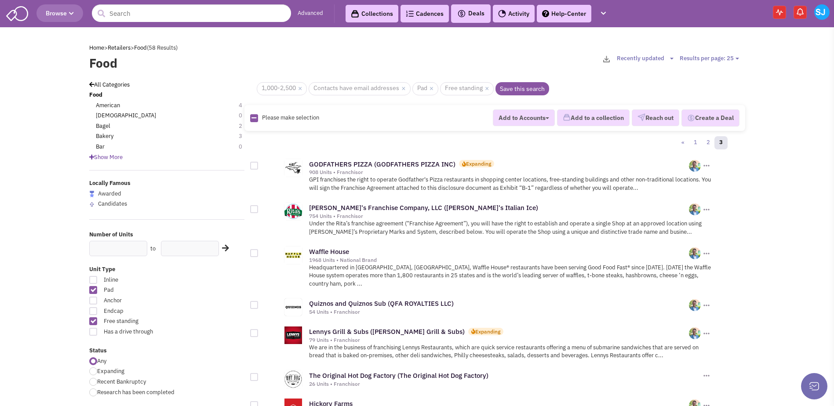
checkbox input "true"
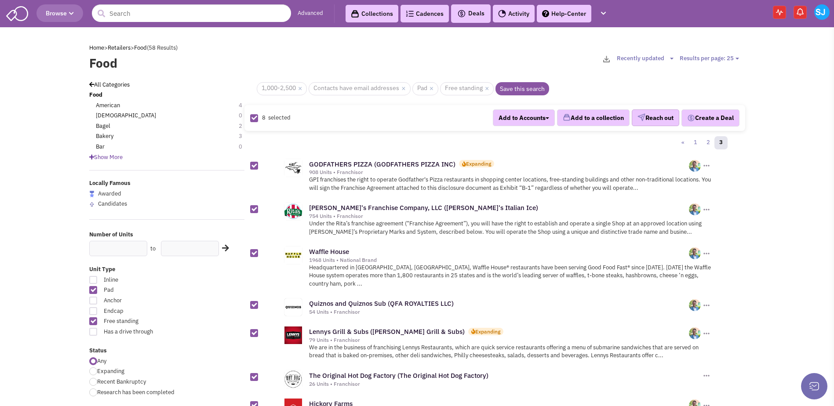
click at [648, 124] on button "Reach out" at bounding box center [655, 117] width 47 height 17
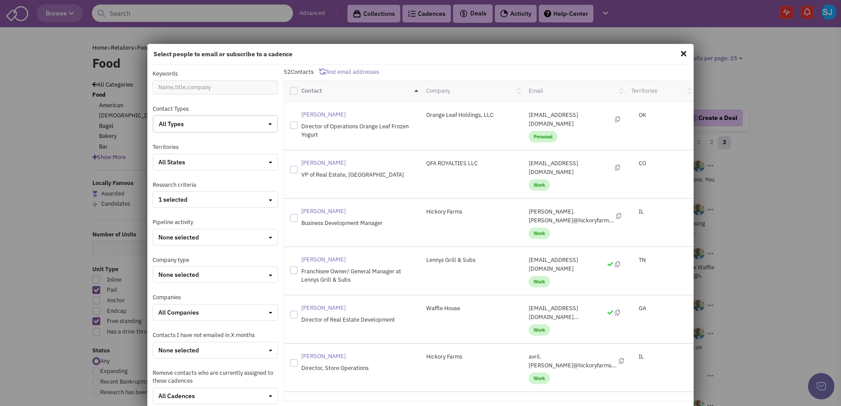
click at [294, 88] on div at bounding box center [294, 91] width 8 height 8
click at [299, 88] on input "checkbox" at bounding box center [302, 90] width 6 height 6
checkbox input "true"
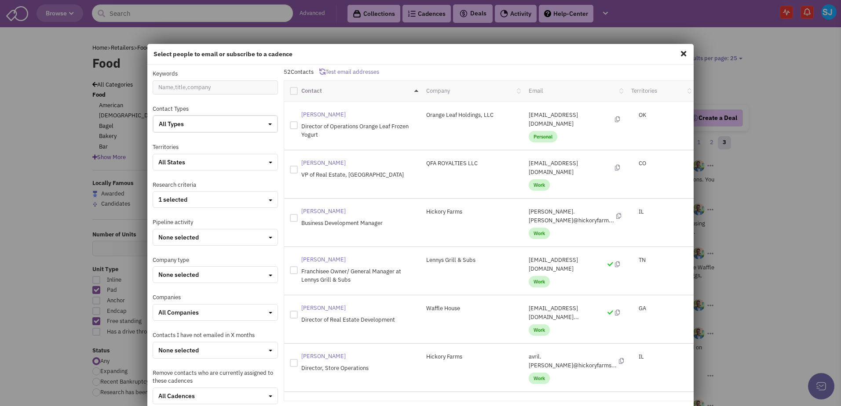
checkbox input "true"
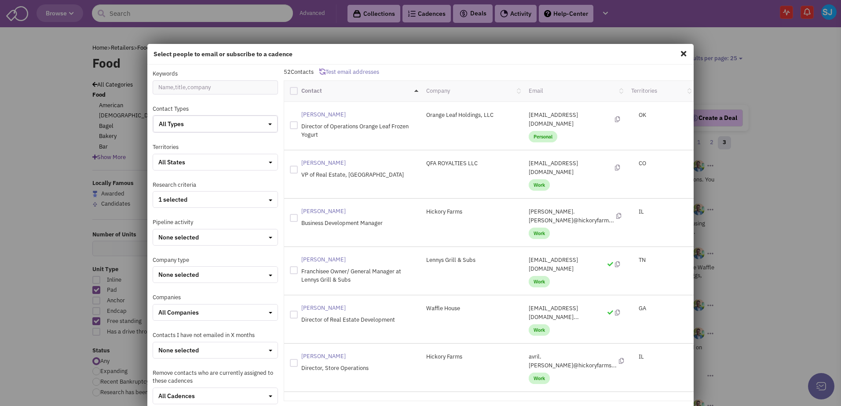
checkbox input "true"
click at [294, 88] on div at bounding box center [294, 91] width 8 height 8
click at [299, 88] on input "checkbox" at bounding box center [302, 90] width 6 height 6
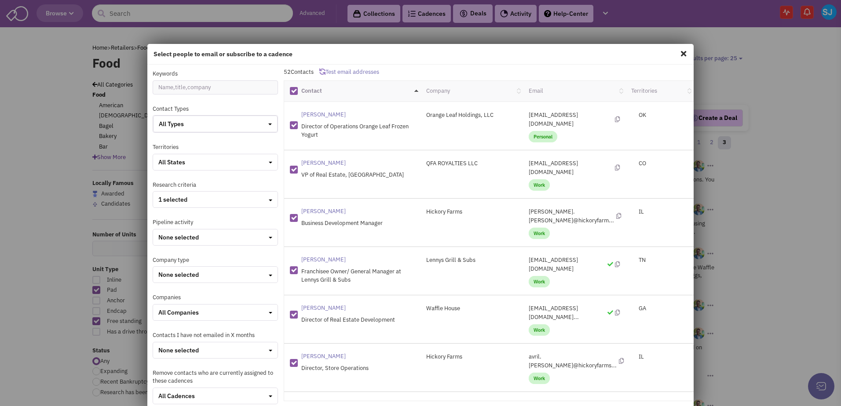
checkbox input "false"
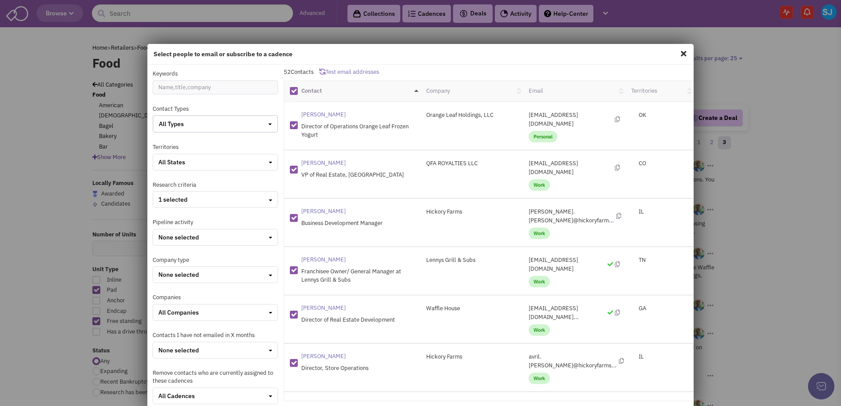
checkbox input "false"
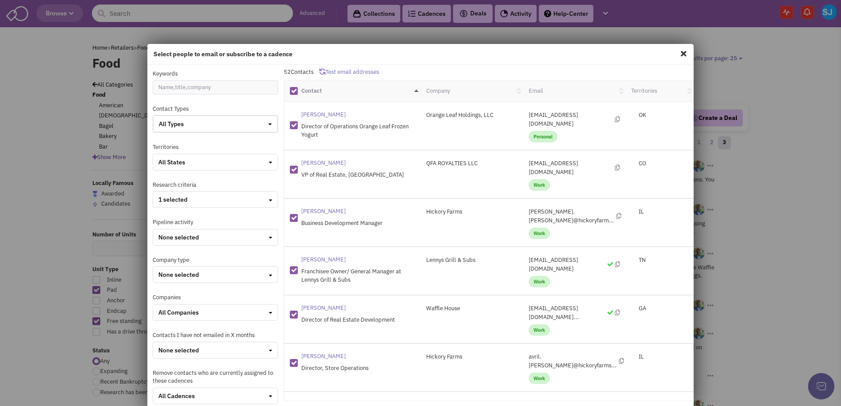
checkbox input "false"
click at [208, 159] on div "All States" at bounding box center [215, 162] width 114 height 9
click at [160, 233] on div at bounding box center [162, 233] width 8 height 8
click at [167, 233] on input "checkbox" at bounding box center [170, 234] width 6 height 6
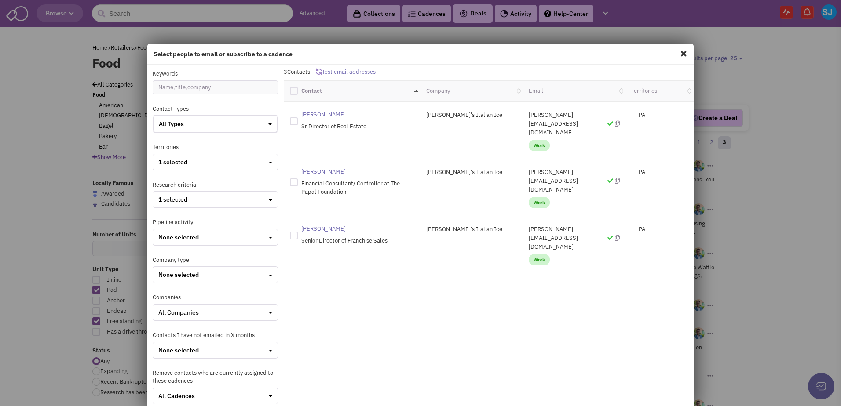
click at [291, 89] on div at bounding box center [294, 91] width 8 height 8
click at [299, 89] on input "checkbox" at bounding box center [302, 90] width 6 height 6
checkbox input "true"
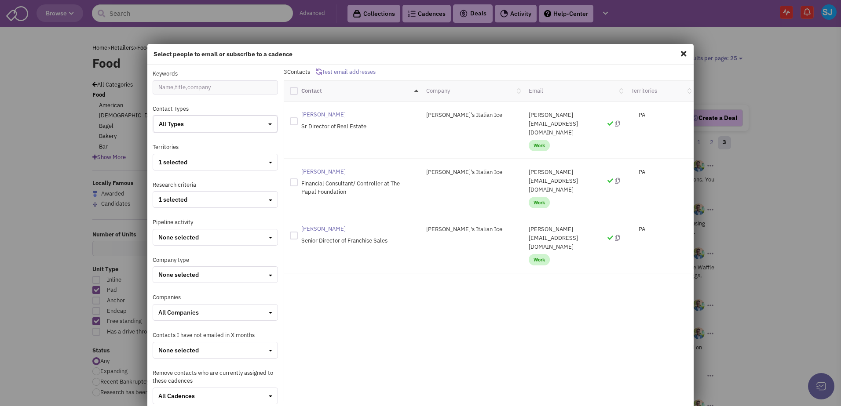
checkbox input "true"
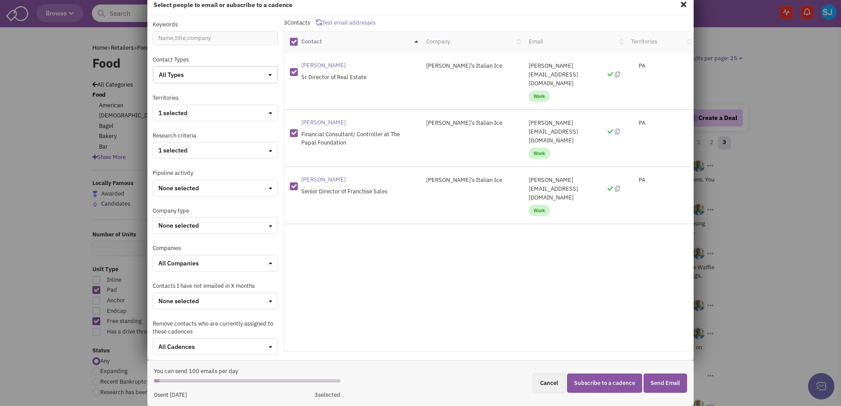
click at [607, 382] on button "Subscribe to a cadence" at bounding box center [604, 384] width 75 height 20
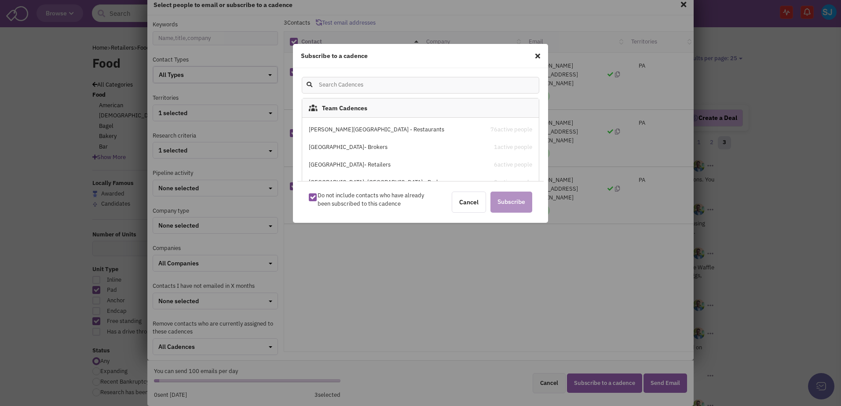
scroll to position [225, 0]
click at [370, 127] on div "[PERSON_NAME][GEOGRAPHIC_DATA] - Restaurants" at bounding box center [392, 130] width 167 height 8
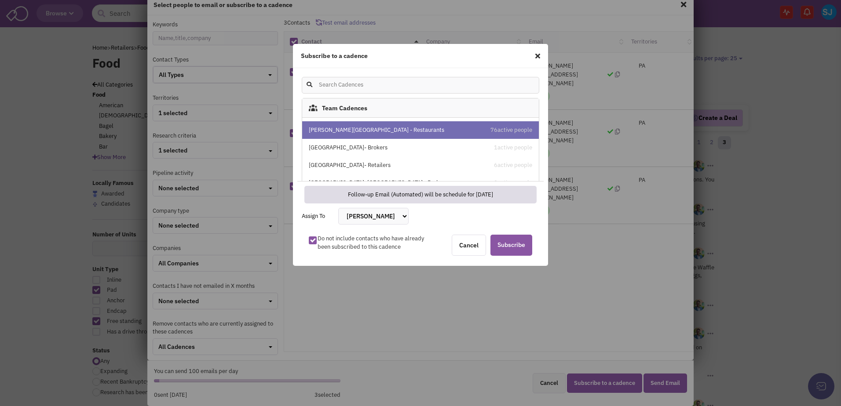
click at [357, 217] on select "Bakari White Brett Michaels Brett Davidoff Colin Hodgson Gregory Jones Melissa …" at bounding box center [373, 216] width 70 height 17
select select "2405"
click at [338, 208] on select "Bakari White Brett Michaels Brett Davidoff Colin Hodgson Gregory Jones Melissa …" at bounding box center [373, 216] width 70 height 17
click at [521, 251] on span "Subscribe" at bounding box center [511, 245] width 42 height 21
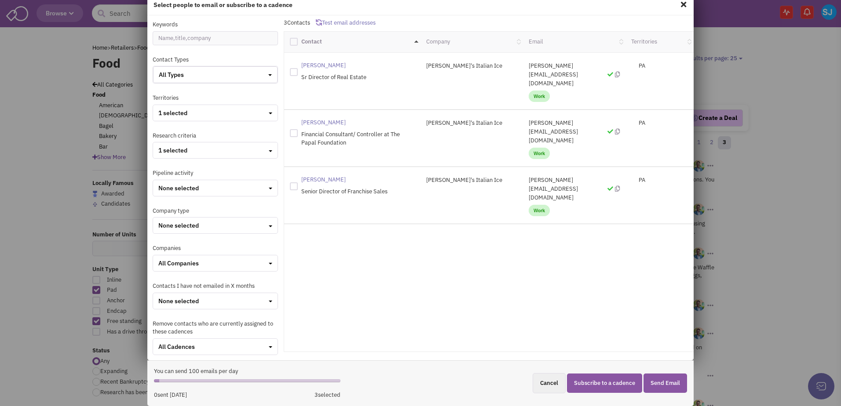
click at [678, 5] on span at bounding box center [682, 4] width 11 height 14
checkbox input "false"
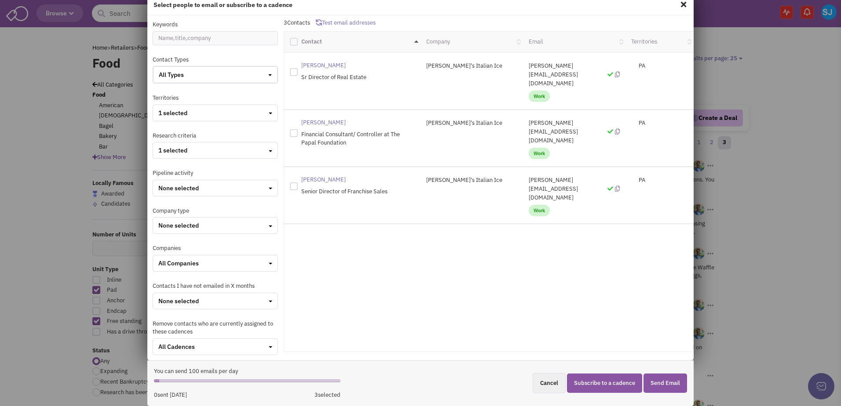
checkbox input "false"
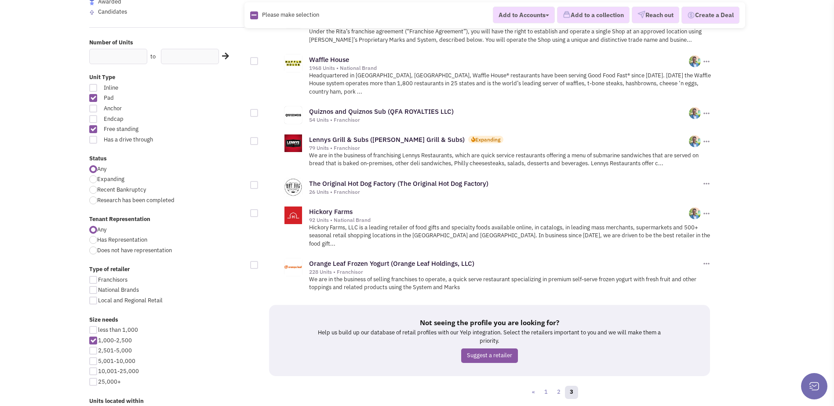
scroll to position [0, 0]
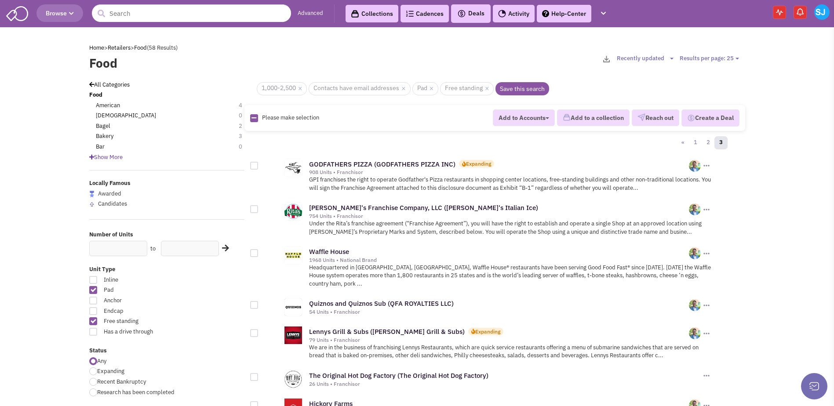
click at [428, 9] on link "Cadences 0" at bounding box center [425, 14] width 48 height 18
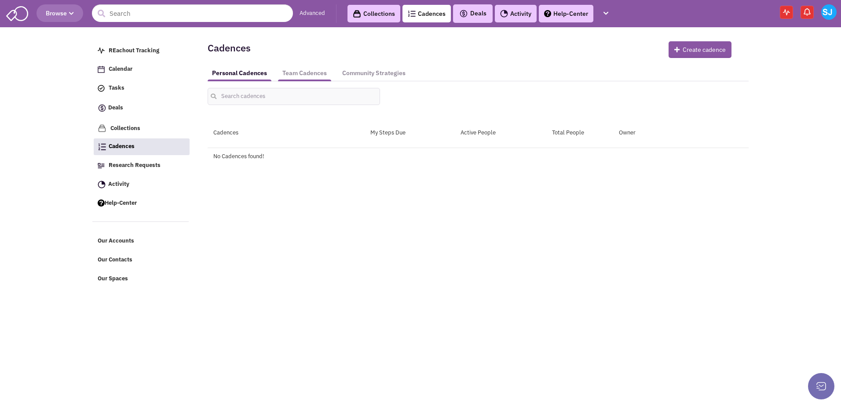
click at [311, 69] on link "Team Cadences" at bounding box center [304, 73] width 53 height 16
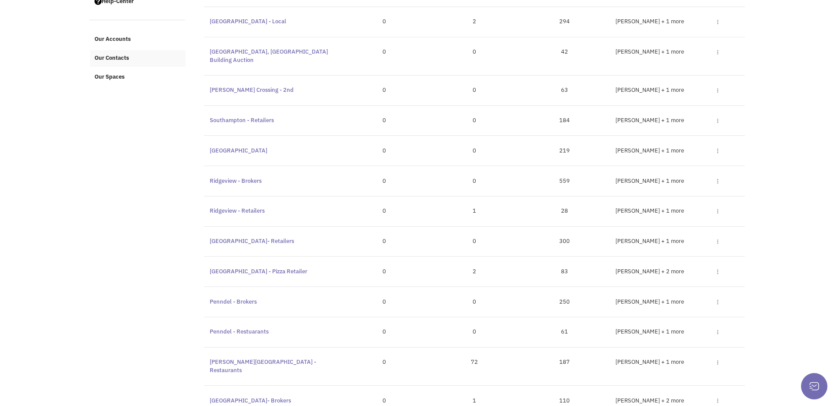
scroll to position [217, 0]
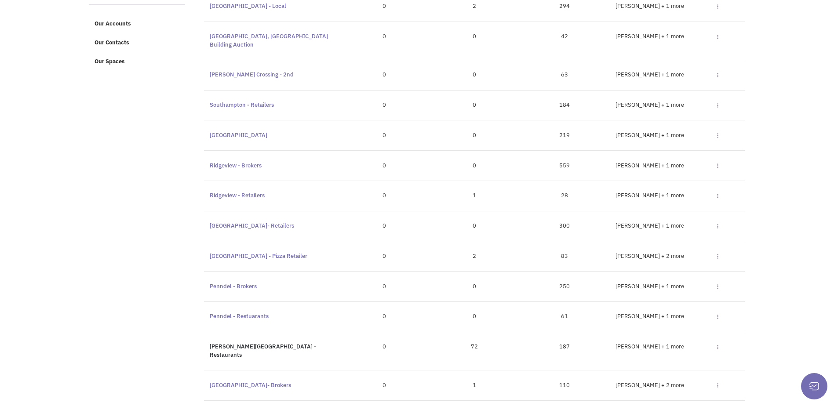
click at [240, 343] on link "[PERSON_NAME][GEOGRAPHIC_DATA] - Restaurants" at bounding box center [263, 351] width 106 height 16
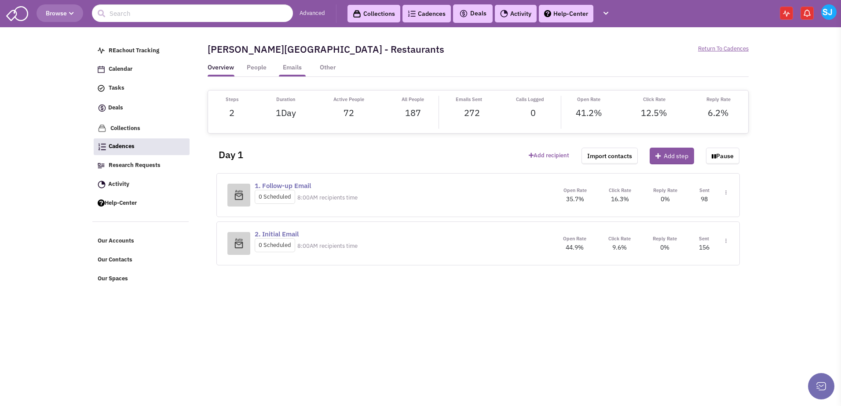
click at [281, 69] on link "Emails" at bounding box center [292, 69] width 27 height 13
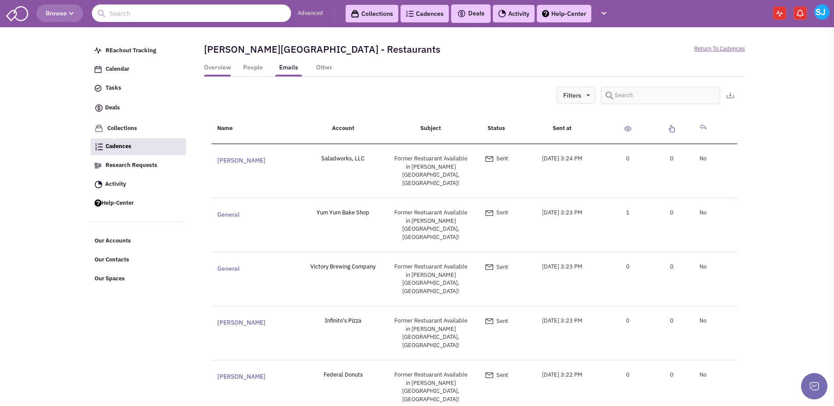
click at [225, 63] on link "Overview" at bounding box center [217, 69] width 27 height 13
